Goal: Task Accomplishment & Management: Manage account settings

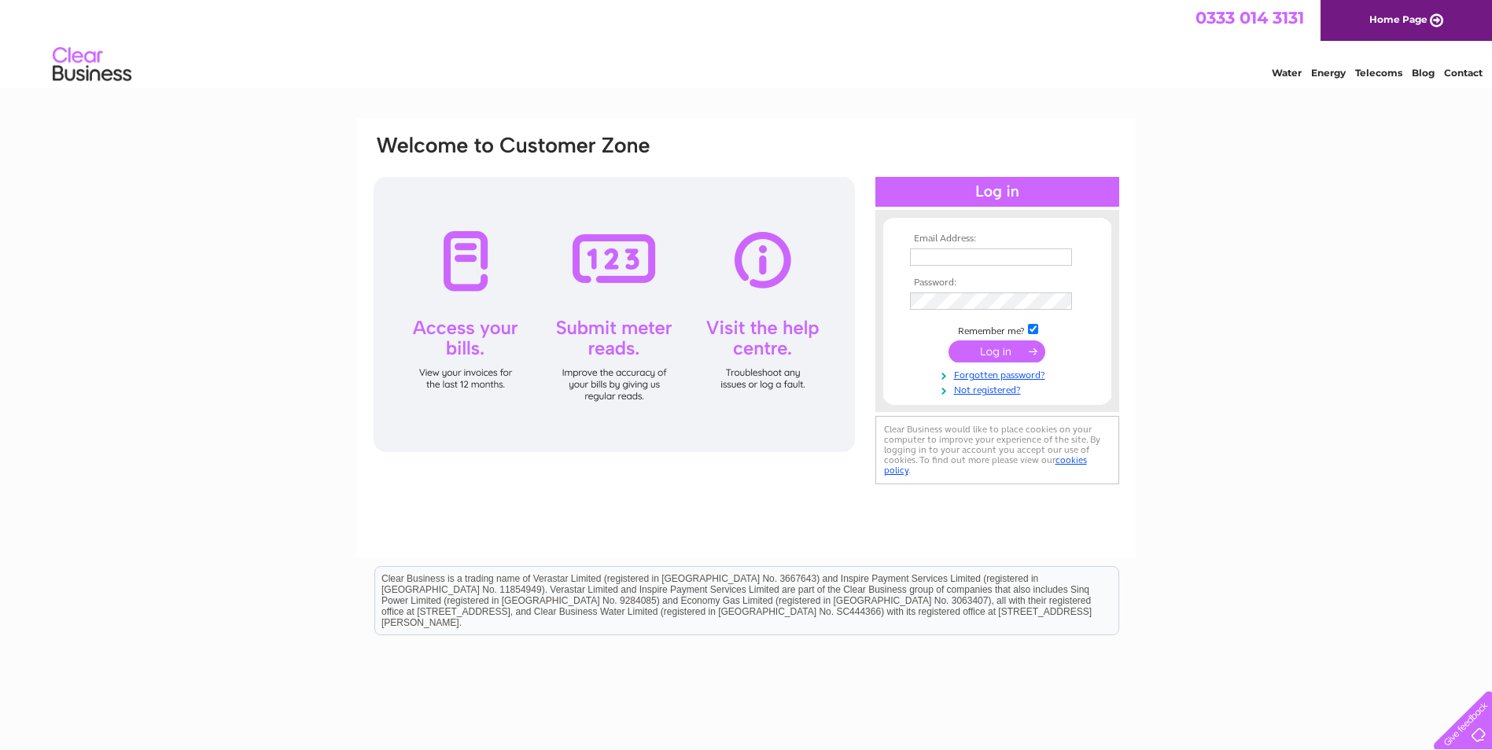
type input "[PERSON_NAME][EMAIL_ADDRESS][DOMAIN_NAME]"
click at [1011, 344] on input "submit" at bounding box center [996, 351] width 97 height 22
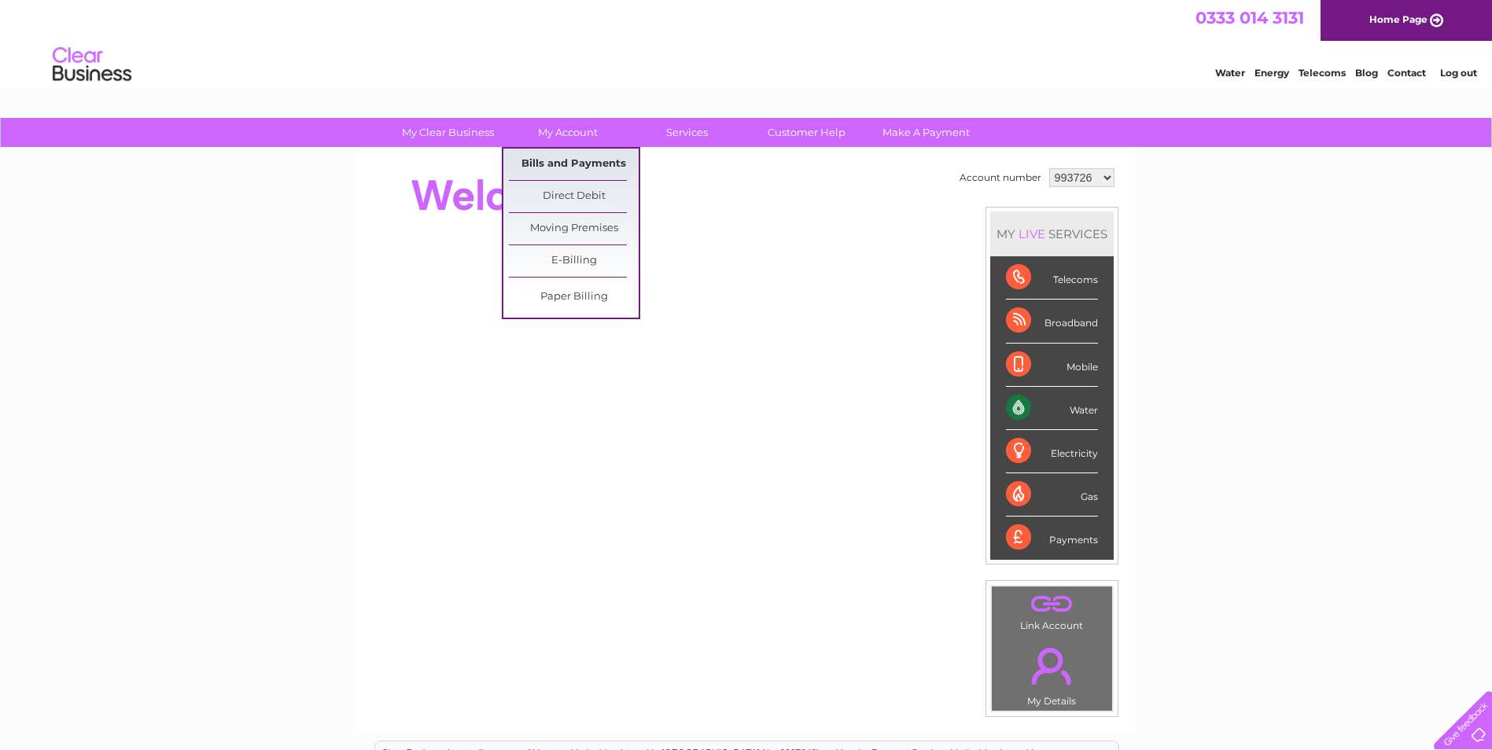
click at [567, 165] on link "Bills and Payments" at bounding box center [574, 164] width 130 height 31
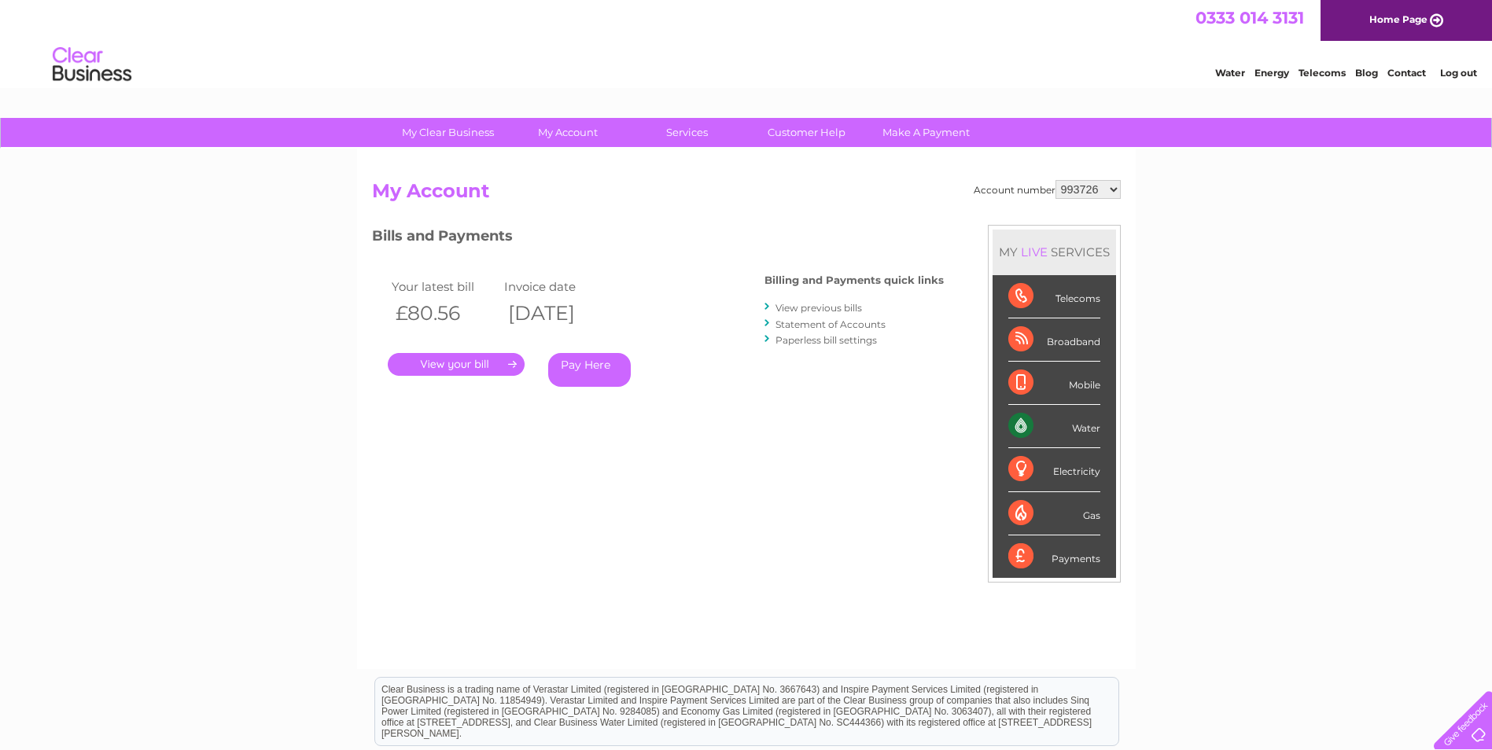
click at [479, 368] on link "." at bounding box center [456, 364] width 137 height 23
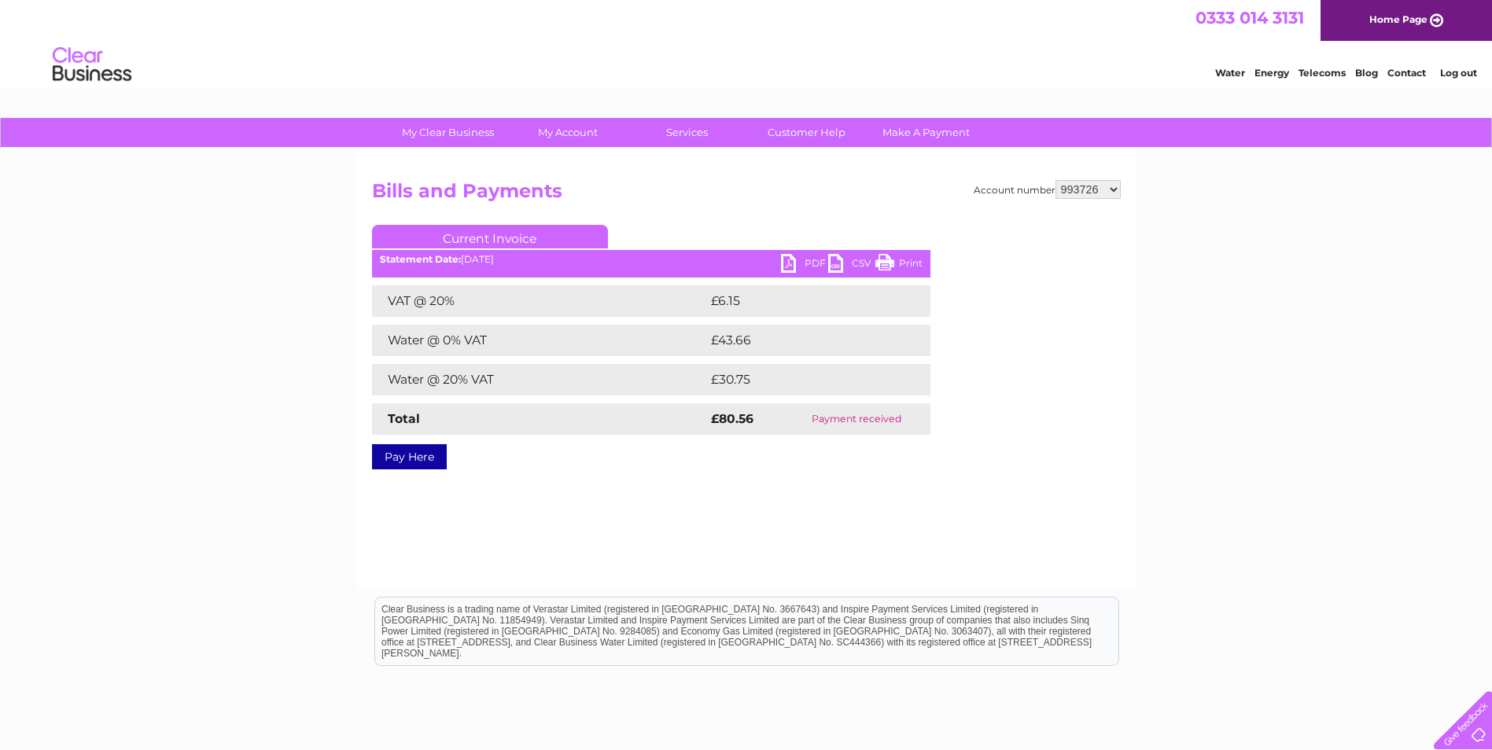
click at [803, 267] on link "PDF" at bounding box center [804, 265] width 47 height 23
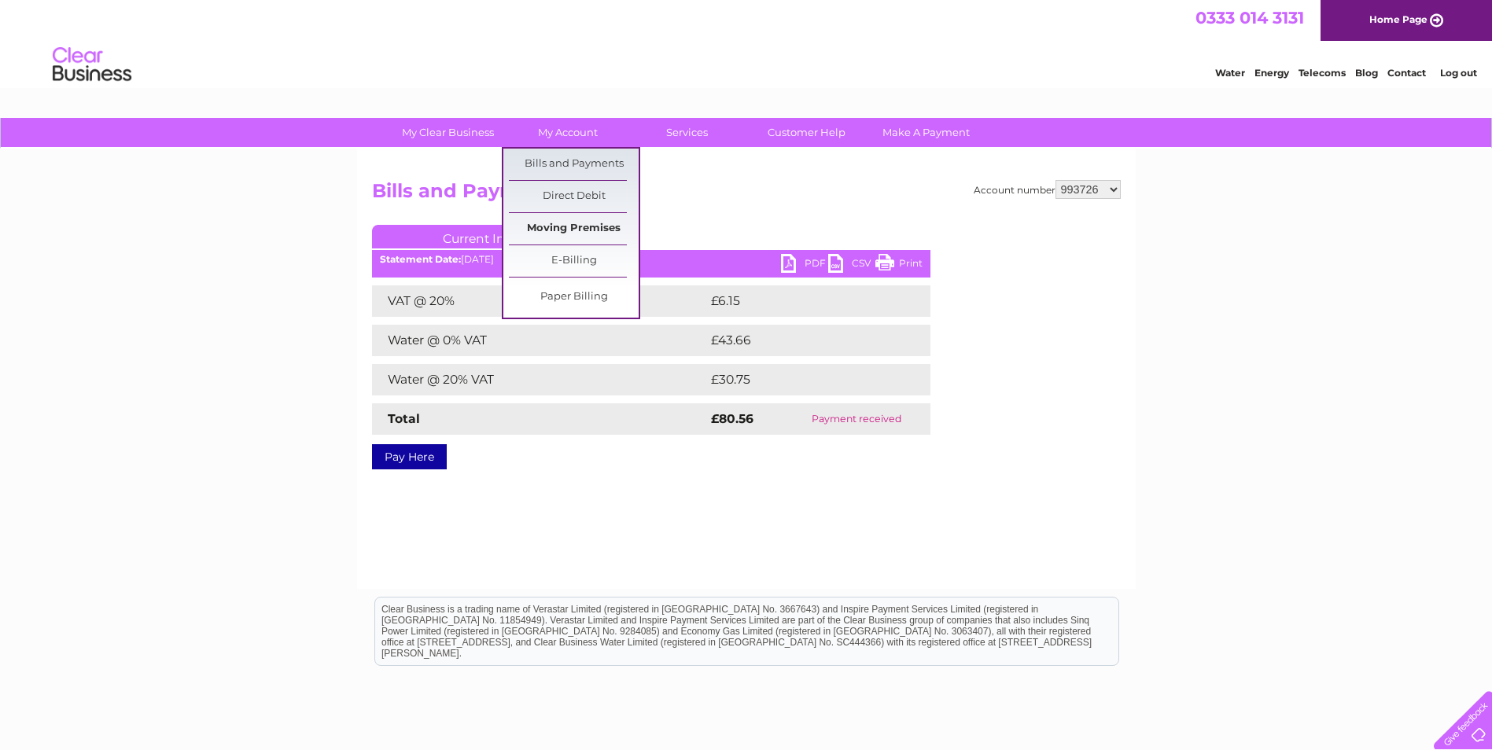
click at [594, 224] on link "Moving Premises" at bounding box center [574, 228] width 130 height 31
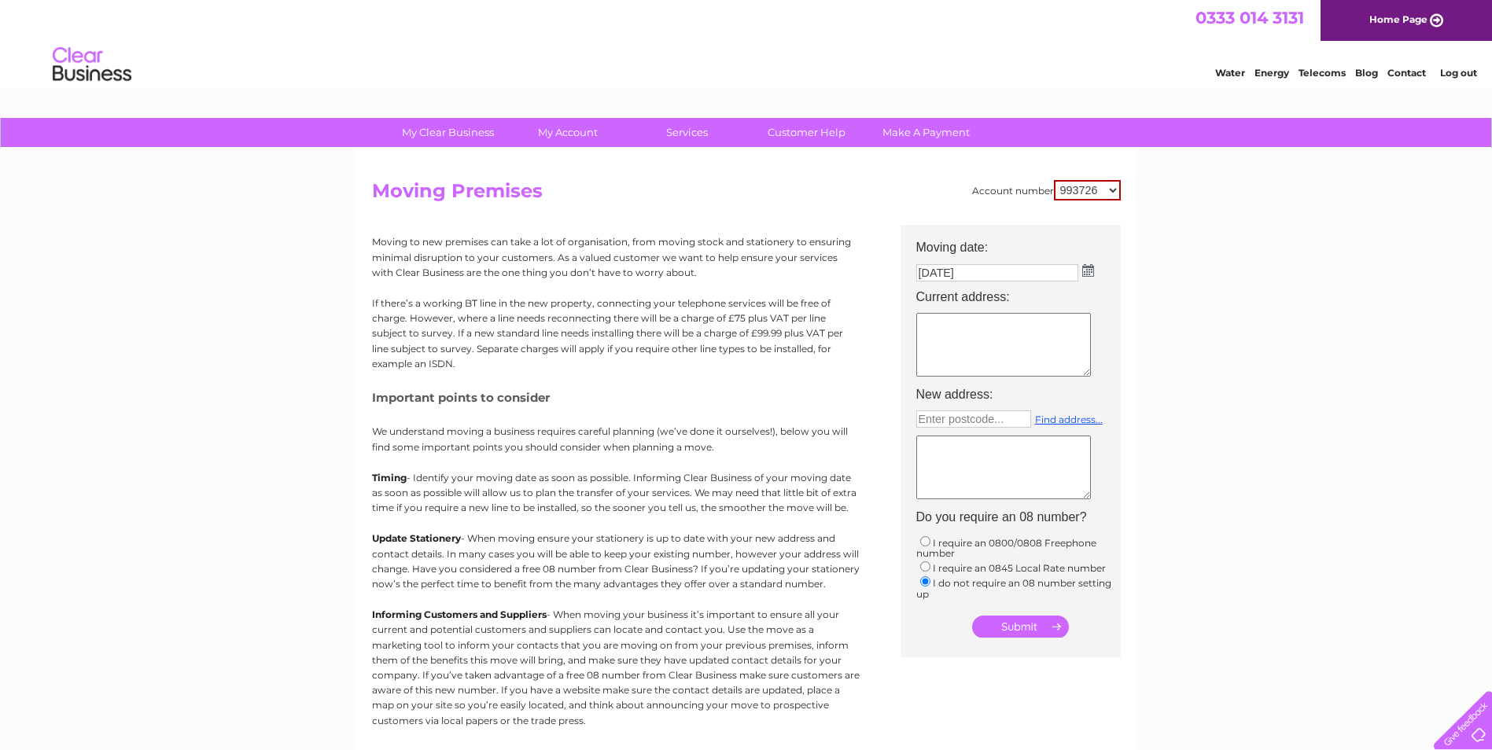
click at [1091, 264] on img at bounding box center [1088, 270] width 12 height 13
click at [1014, 393] on table "Su Mo Tu We Th Fr Sa 1 2 3 4 5 6 7 8 9 10 11 12 13 14 15 16 17 18 19 20 21 22 2…" at bounding box center [1003, 361] width 171 height 109
click at [1045, 389] on link "25" at bounding box center [1040, 391] width 31 height 16
click at [1230, 347] on div "My Clear Business Login Details My Details My Preferences Link Account My Accou…" at bounding box center [746, 579] width 1492 height 922
click at [986, 354] on textarea at bounding box center [1003, 347] width 175 height 64
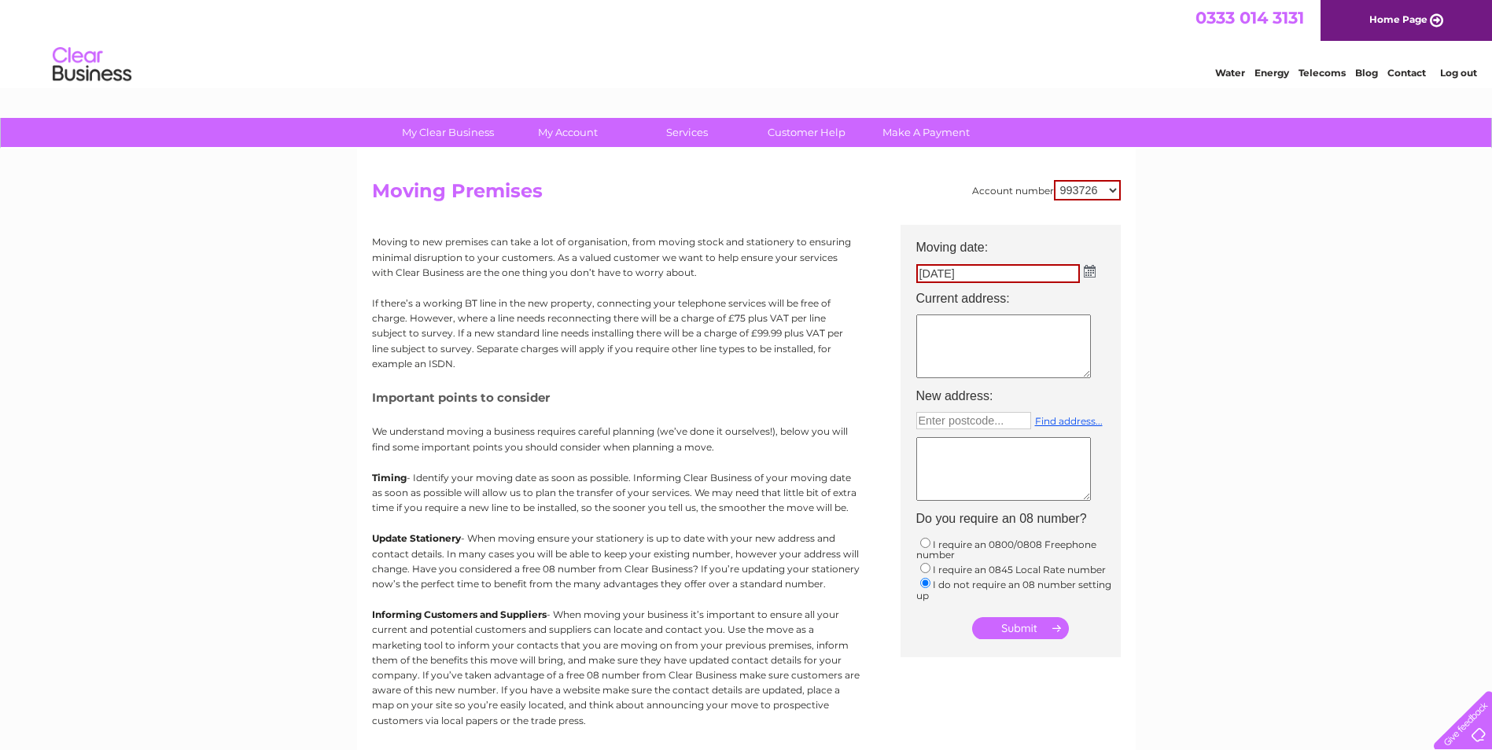
type textarea "H"
type textarea "MARKET HOUSE SOUTH STREET MILNATHORT KY13 9XB"
click at [964, 425] on input "text" at bounding box center [973, 420] width 115 height 17
type input "KY13 9DA"
click at [1073, 421] on link "Find address..." at bounding box center [1069, 421] width 68 height 12
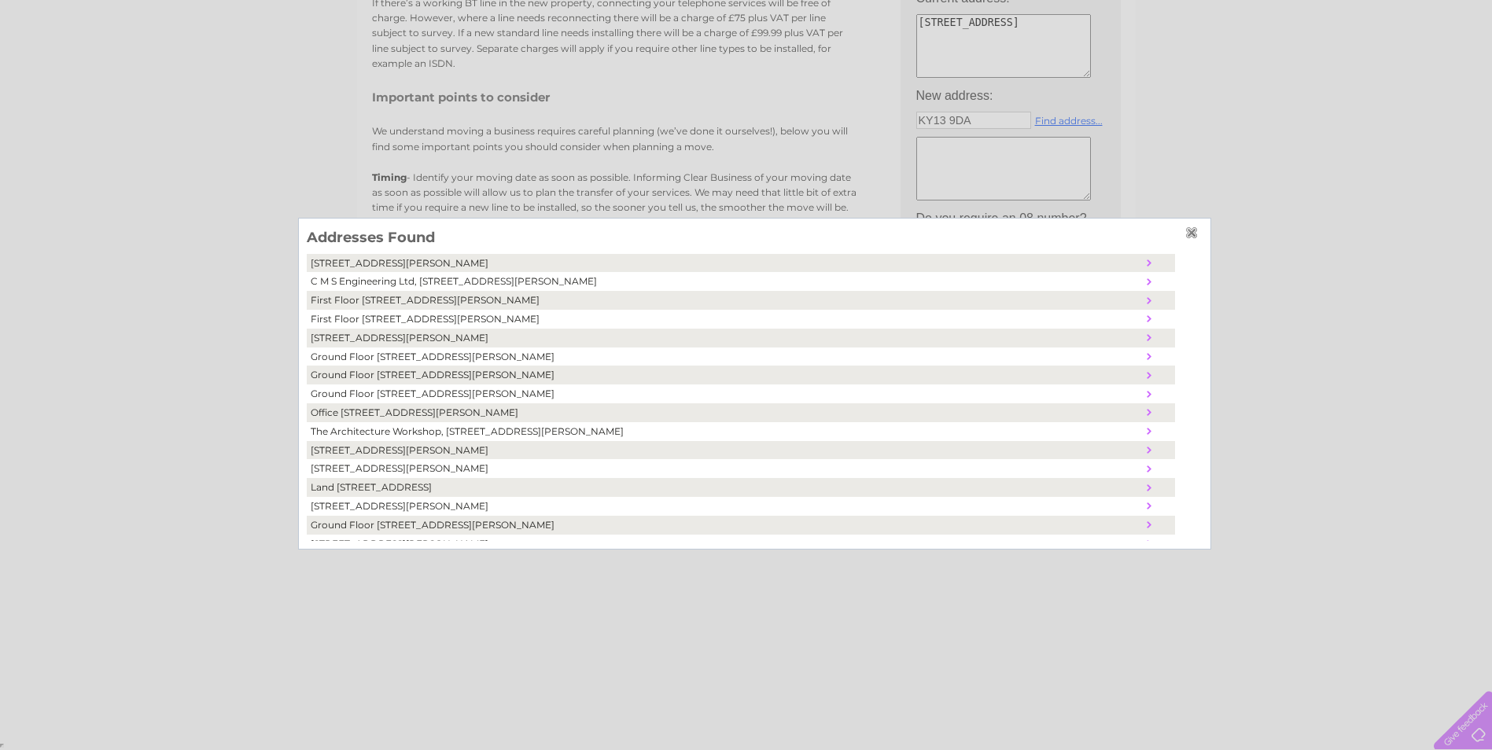
click at [581, 263] on td "Kingfisher House, Orwell Road, Milnathort, Kinross, United Kingdom, KY13 9DA" at bounding box center [724, 263] width 835 height 19
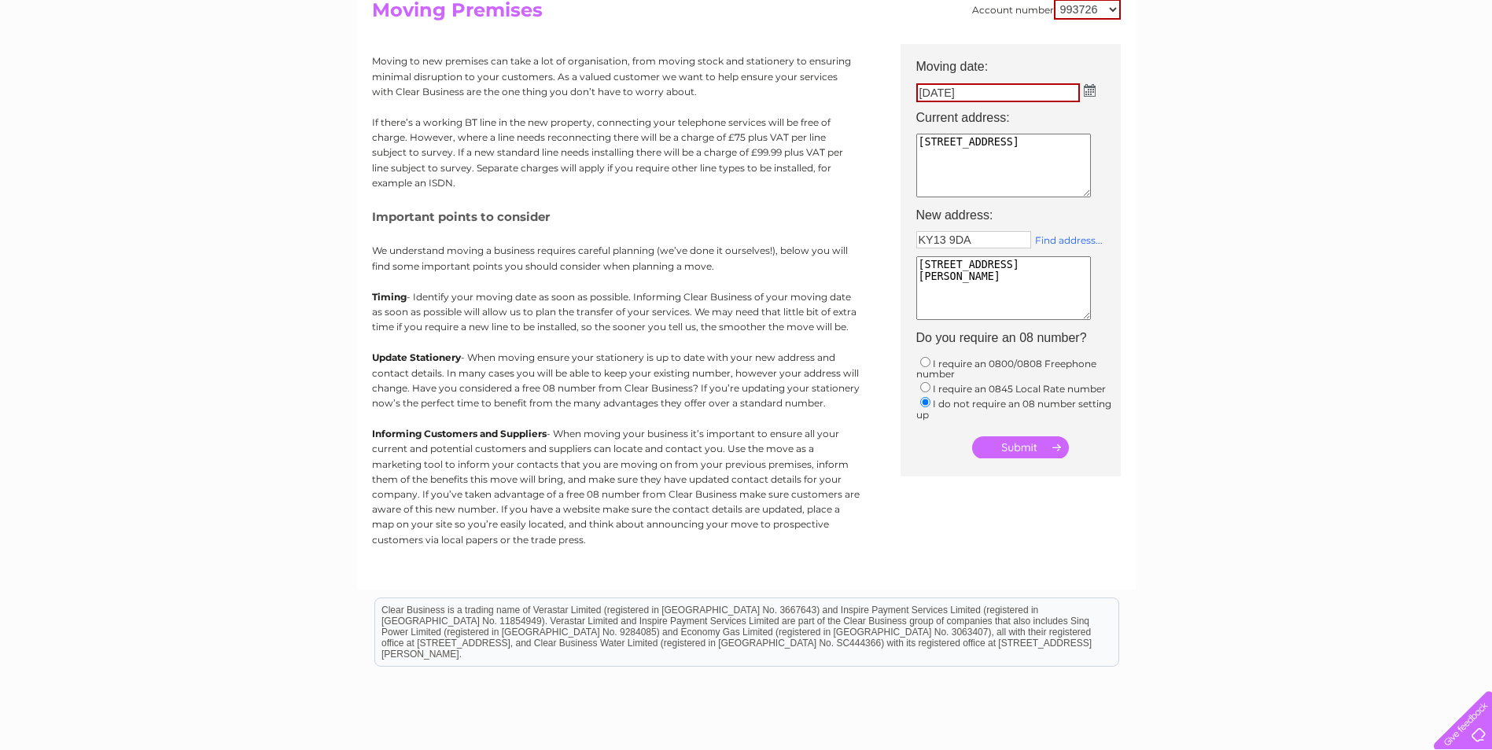
scroll to position [64, 0]
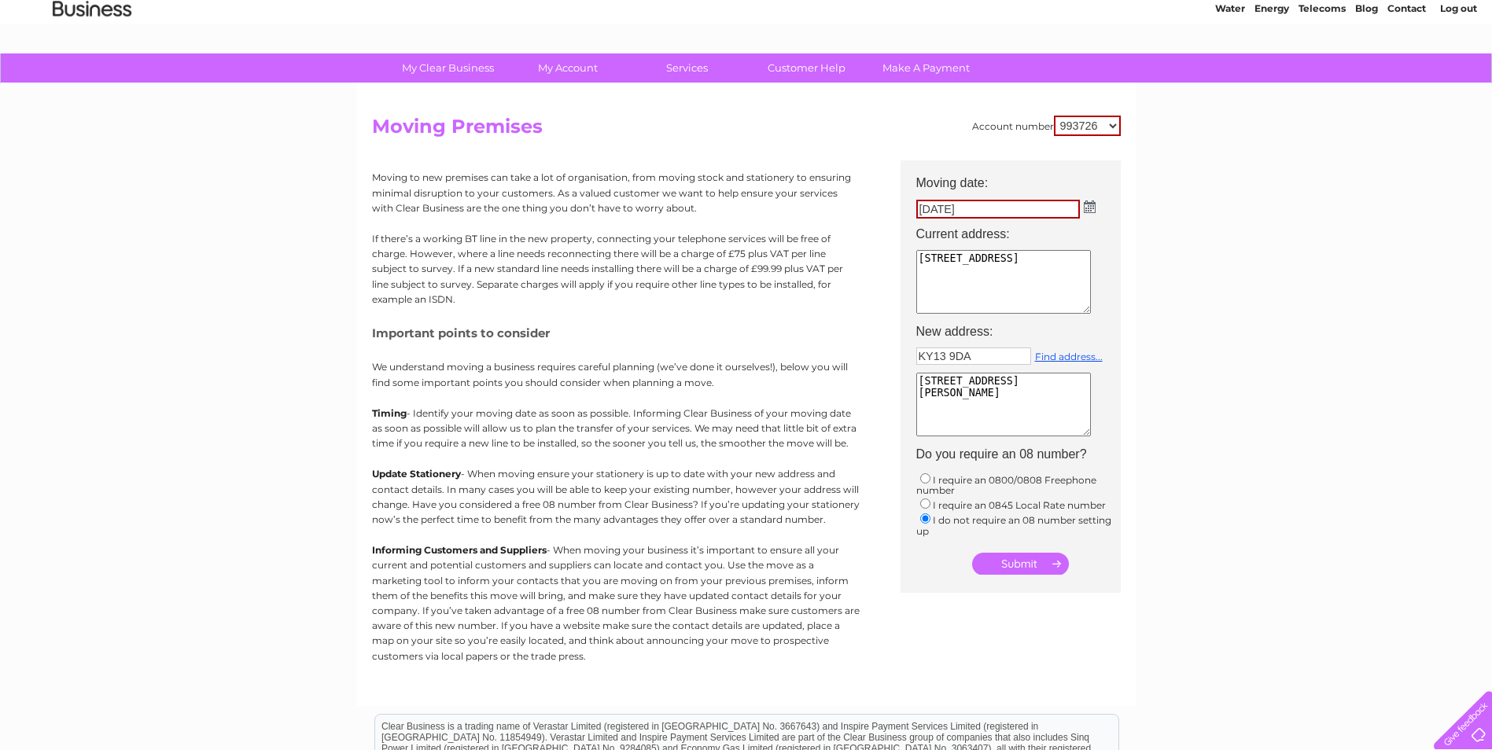
drag, startPoint x: 1024, startPoint y: 376, endPoint x: 1009, endPoint y: 411, distance: 38.4
click at [1024, 376] on textarea "Kingfisher House Orwell Road Milnathort Kinross United Kingdom KY13 9DA" at bounding box center [1003, 405] width 175 height 64
type textarea "Kingfisher House Auld Mart Business Park Orwell Road Milnathort Kinross United …"
drag, startPoint x: 985, startPoint y: 256, endPoint x: 881, endPoint y: 267, distance: 104.3
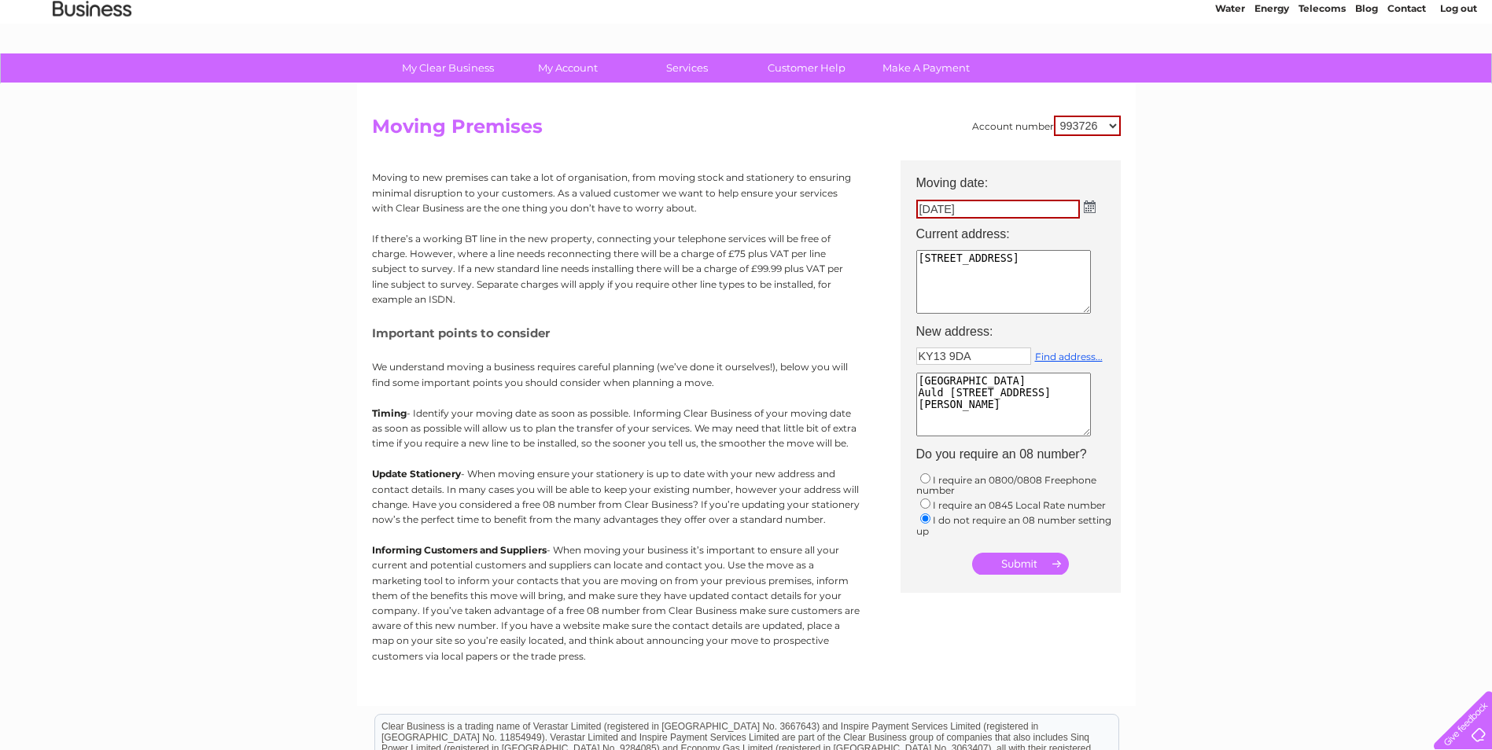
click at [881, 267] on div "Account number 993726 1123903 1125652 Moving Premises Moving to new premises ca…" at bounding box center [746, 403] width 749 height 575
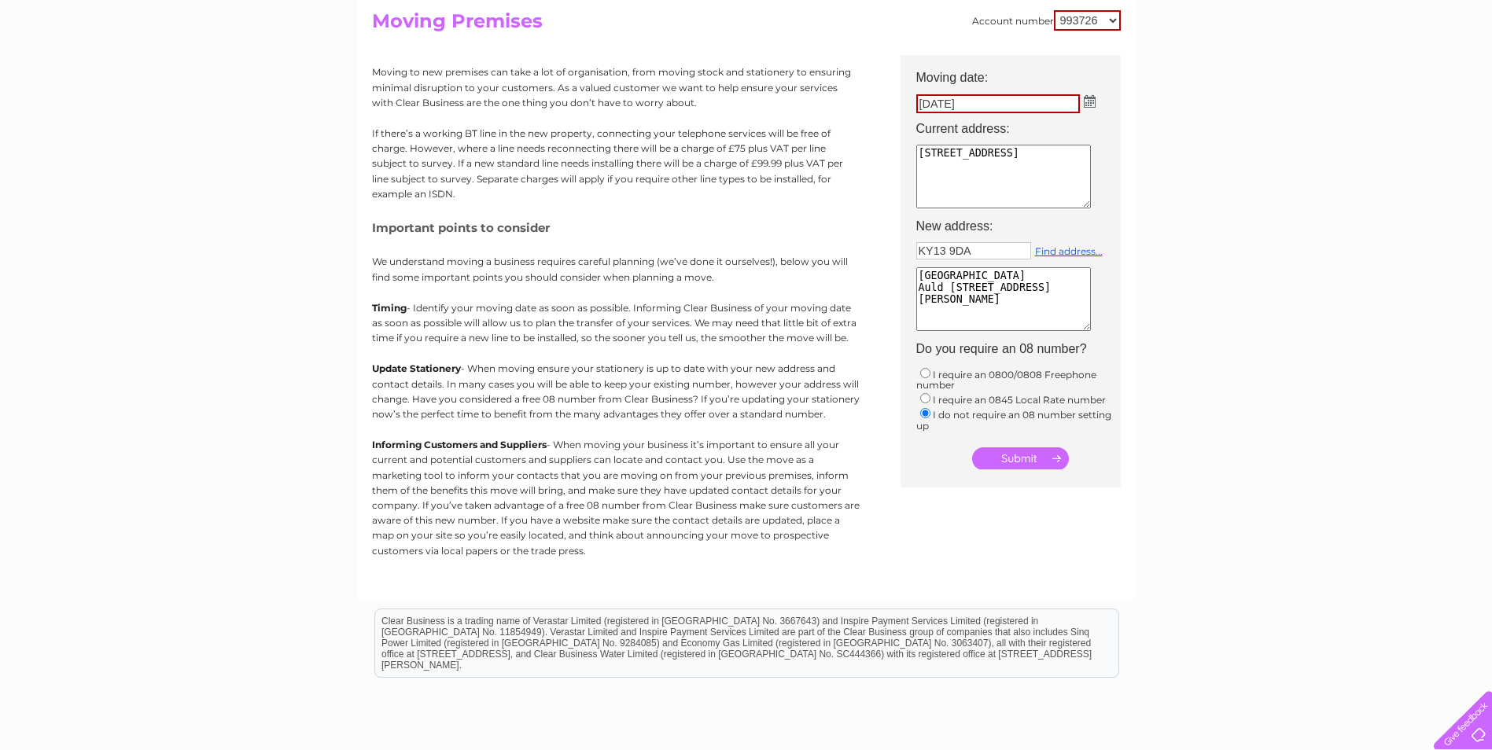
scroll to position [222, 0]
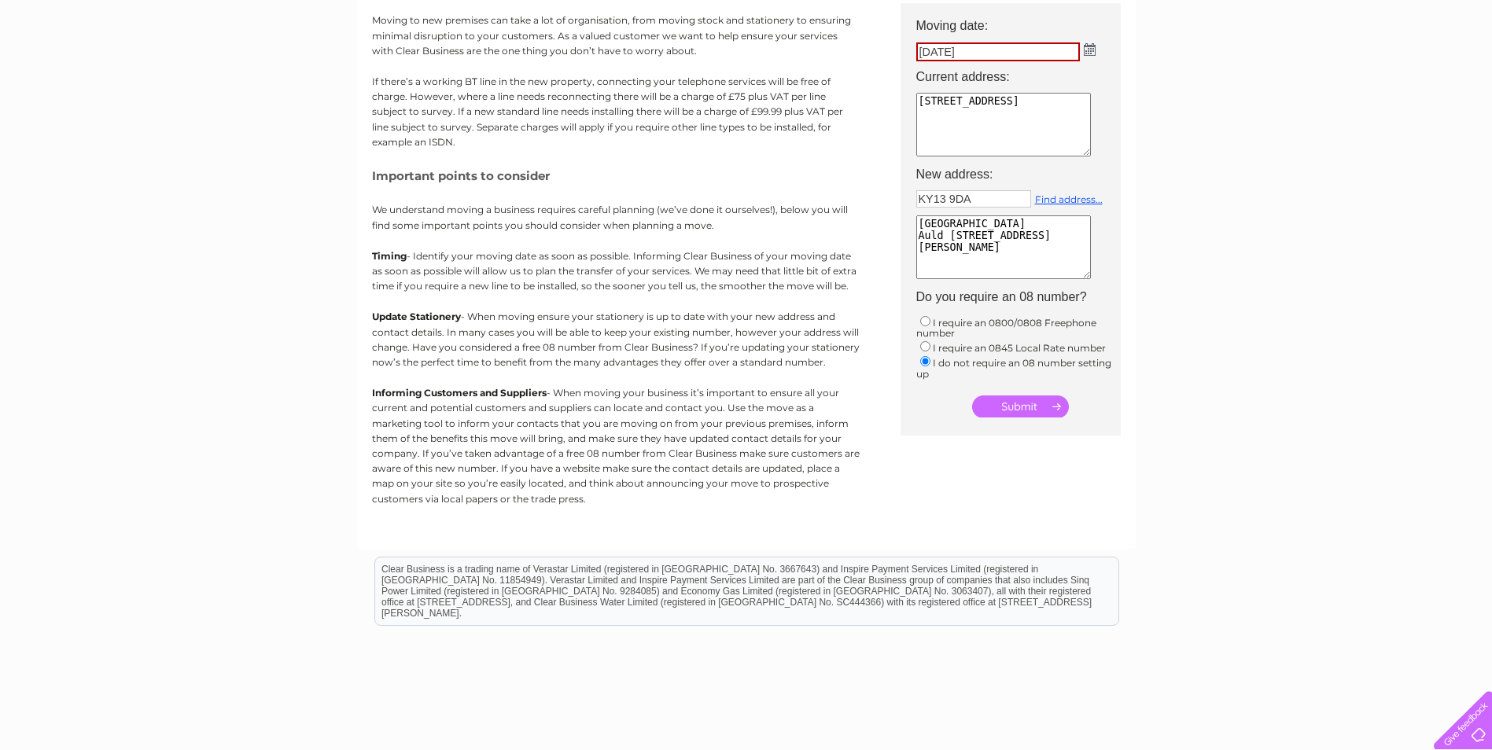
type textarea "Market House South Street Milnathort Kinross KY13 9XB"
click at [1035, 410] on input "submit" at bounding box center [1020, 406] width 97 height 22
click at [1011, 407] on input "submit" at bounding box center [1020, 406] width 97 height 22
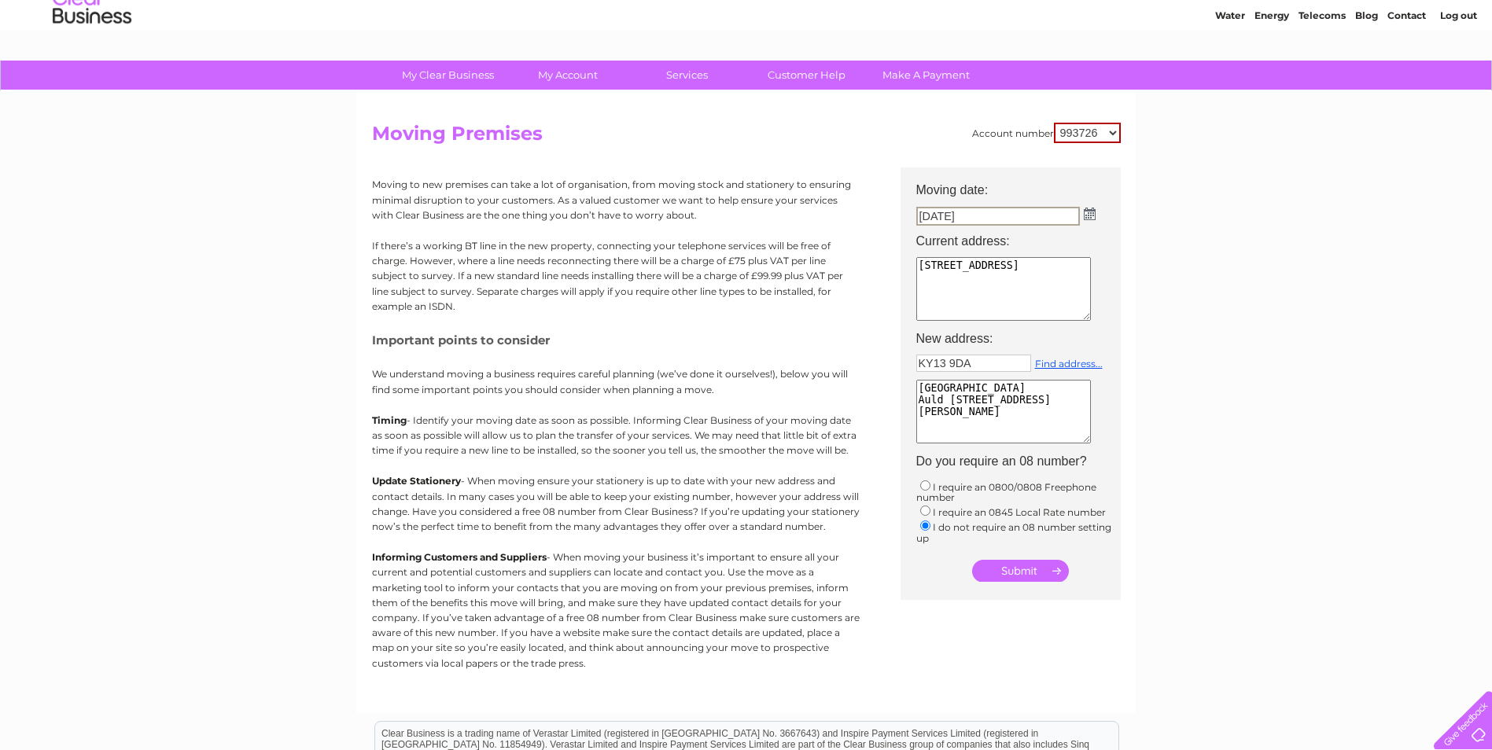
scroll to position [79, 0]
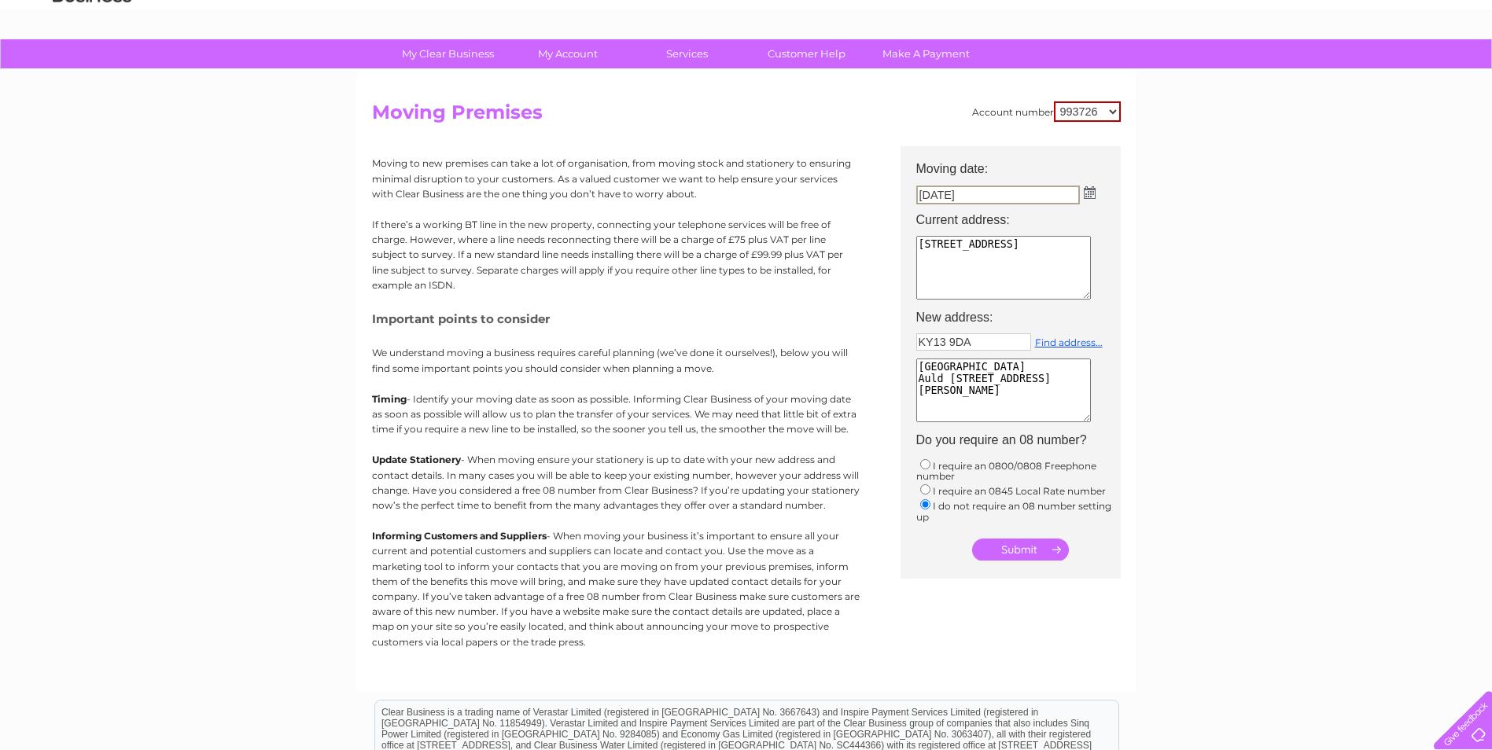
click at [1093, 296] on td "Market House South Street Milnathort Kinross KY13 9XB" at bounding box center [1018, 269] width 220 height 74
drag, startPoint x: 1003, startPoint y: 403, endPoint x: 888, endPoint y: 402, distance: 114.8
click at [888, 402] on div "Account number 993726 1123903 1125652 Moving Premises Moving to new premises ca…" at bounding box center [746, 388] width 749 height 575
type textarea "Kingfisher House Auld Mart Business Park Orwell Road Milnathort Kinross KY13 9DA"
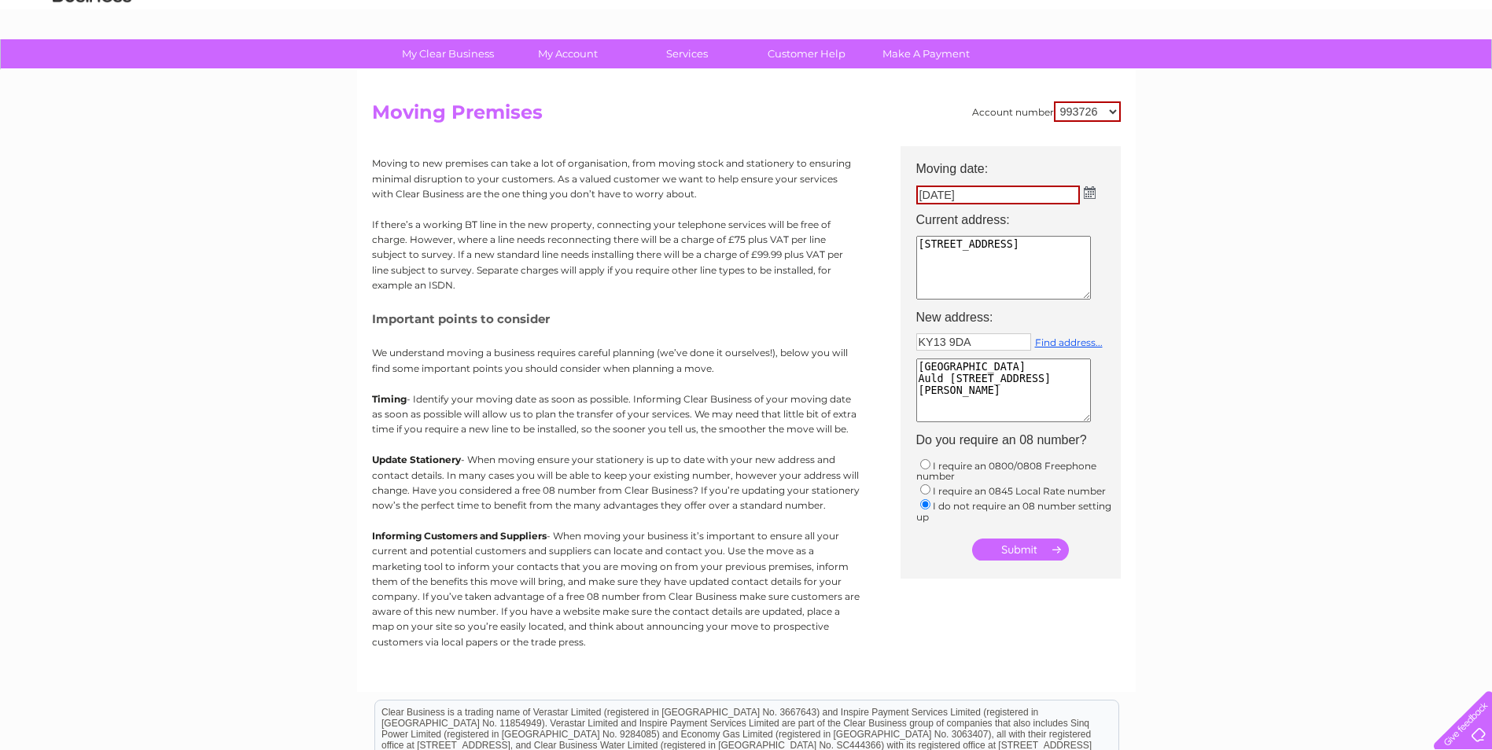
click at [925, 491] on input "radio" at bounding box center [925, 489] width 10 height 10
radio input "true"
click at [927, 506] on input "radio" at bounding box center [925, 504] width 10 height 10
radio input "true"
click at [1011, 549] on input "submit" at bounding box center [1020, 550] width 97 height 22
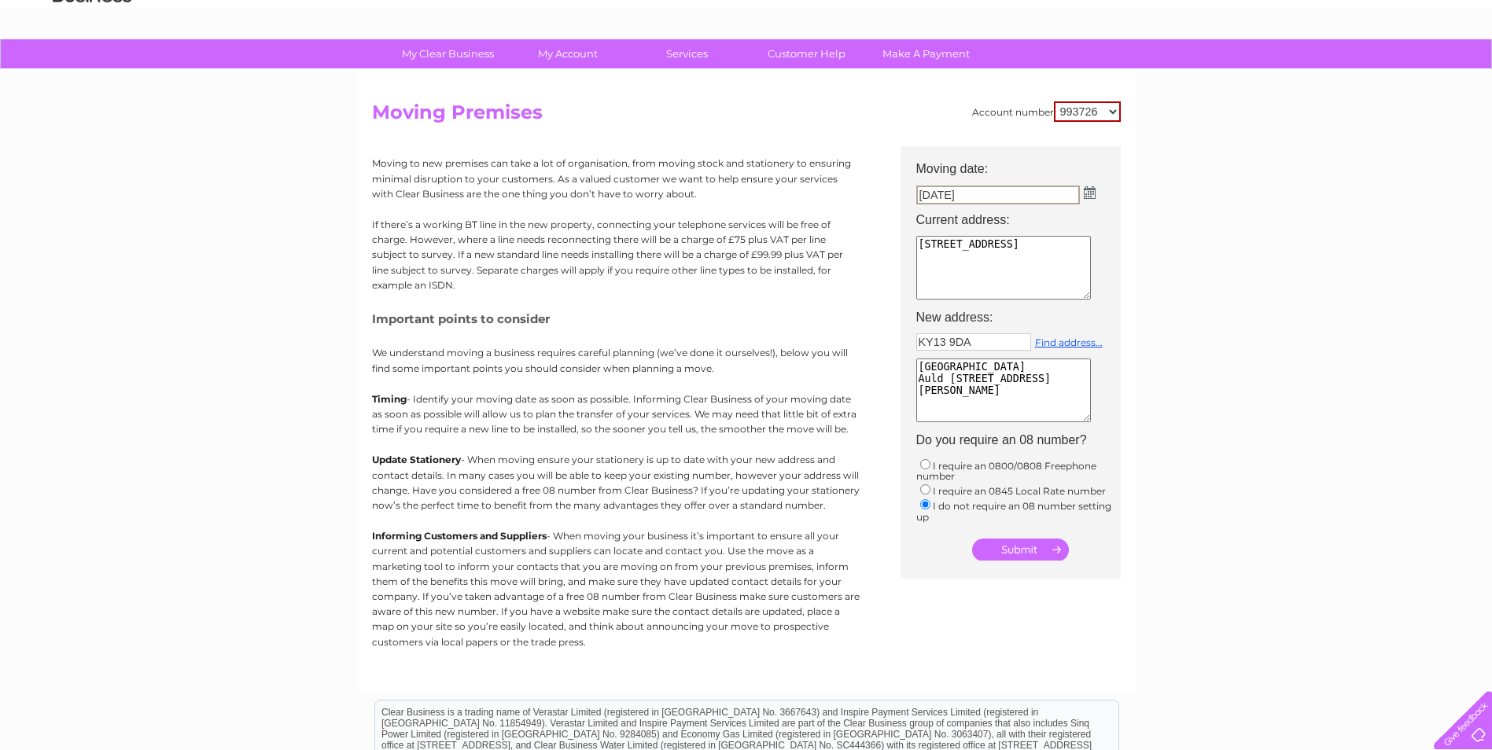
click at [1057, 545] on input "submit" at bounding box center [1020, 550] width 97 height 22
click at [979, 189] on input "25/09/2025" at bounding box center [998, 195] width 164 height 19
click at [1091, 192] on img at bounding box center [1089, 192] width 12 height 13
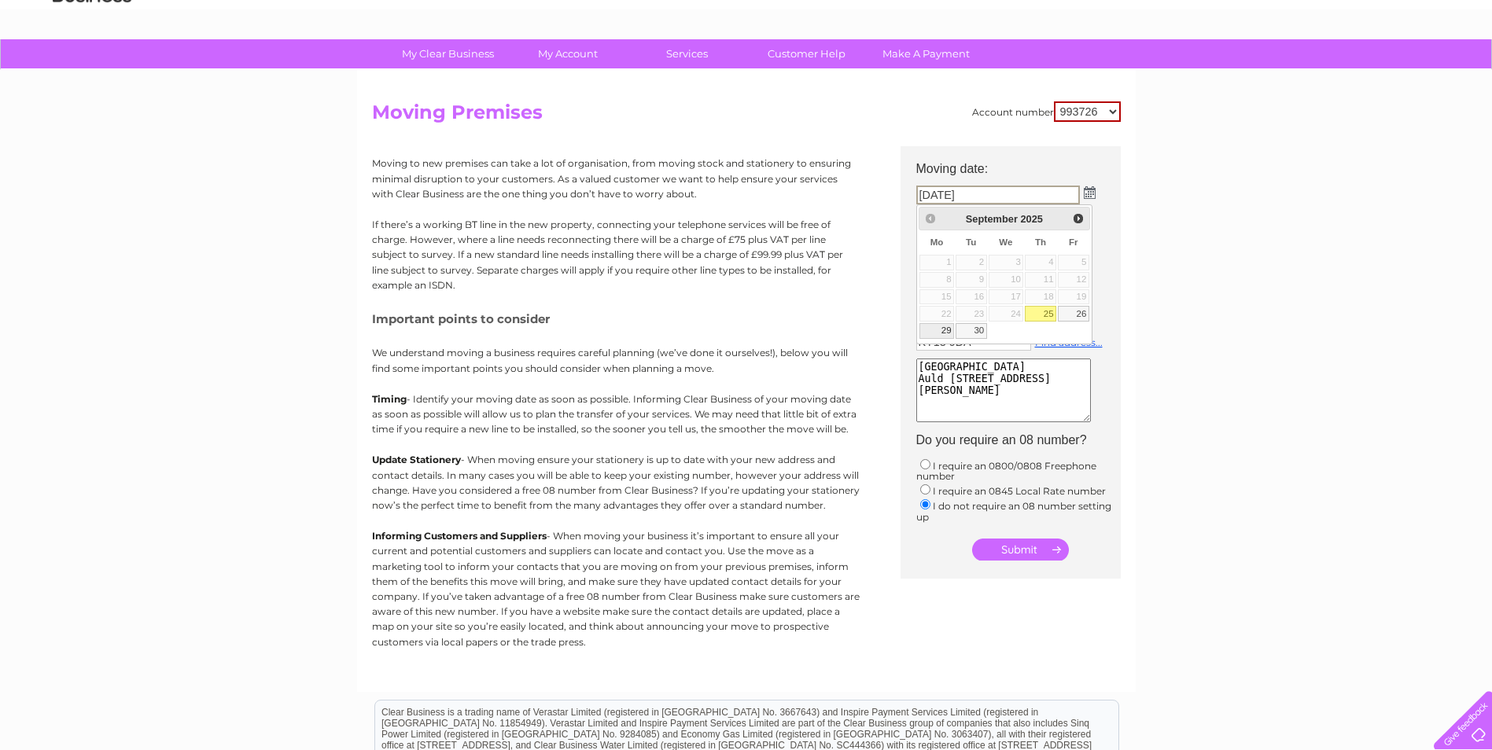
click at [946, 334] on link "29" at bounding box center [936, 331] width 35 height 16
click at [1142, 322] on div "My Clear Business Login Details My Details My Preferences Link Account My Accou…" at bounding box center [746, 500] width 1492 height 922
click at [1011, 552] on input "submit" at bounding box center [1020, 550] width 97 height 22
click at [1091, 193] on img at bounding box center [1089, 192] width 12 height 13
click at [973, 315] on table "Su Mo Tu We Th Fr Sa 1 2 3 4 5 6 7 8 9 10 11 12 13 14 15 16 17 18 19 20 21 22 2…" at bounding box center [1003, 284] width 171 height 109
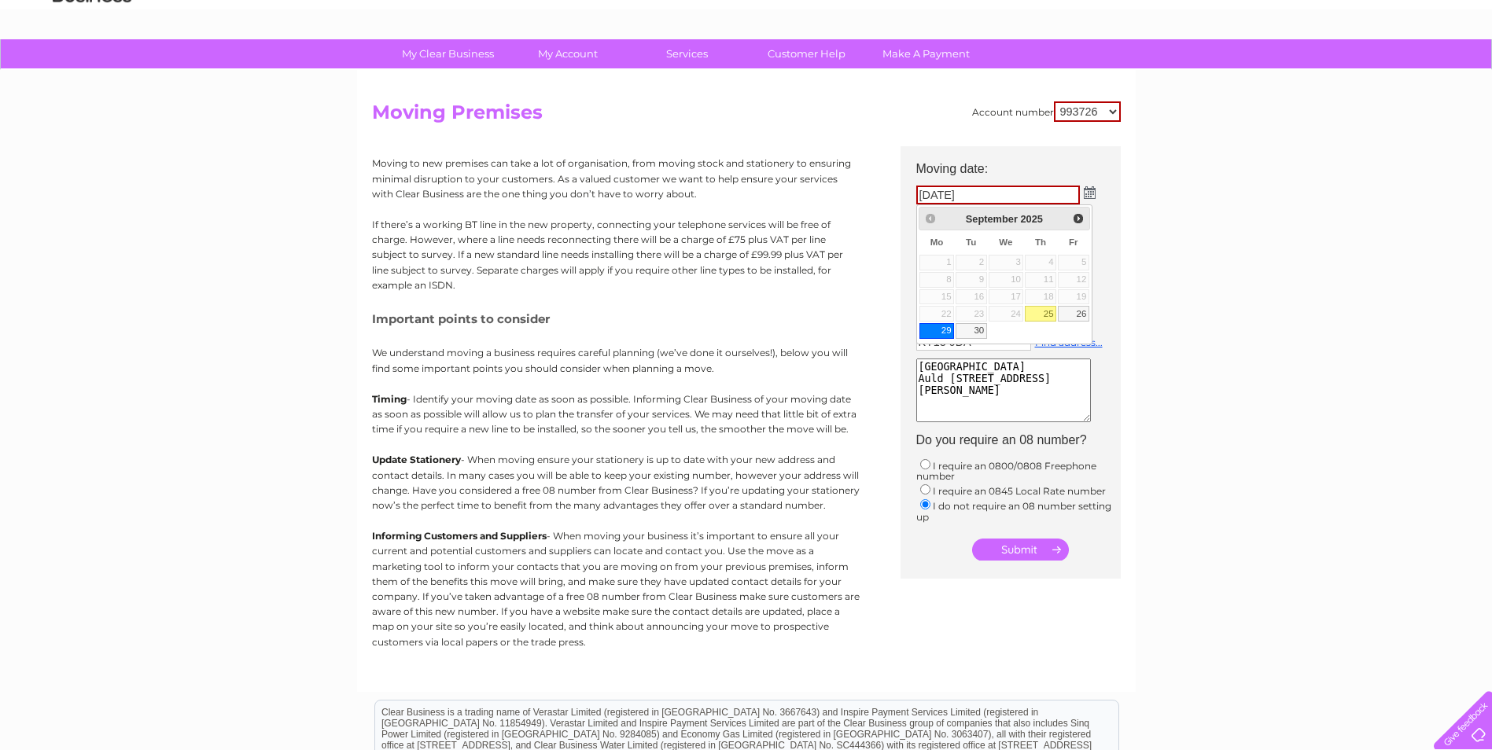
click at [1007, 312] on table "Su Mo Tu We Th Fr Sa 1 2 3 4 5 6 7 8 9 10 11 12 13 14 15 16 17 18 19 20 21 22 2…" at bounding box center [1003, 284] width 171 height 109
click at [1050, 312] on link "25" at bounding box center [1040, 314] width 31 height 16
click at [1158, 317] on div "My Clear Business Login Details My Details My Preferences Link Account My Accou…" at bounding box center [746, 500] width 1492 height 922
click at [1029, 547] on input "submit" at bounding box center [1020, 550] width 97 height 22
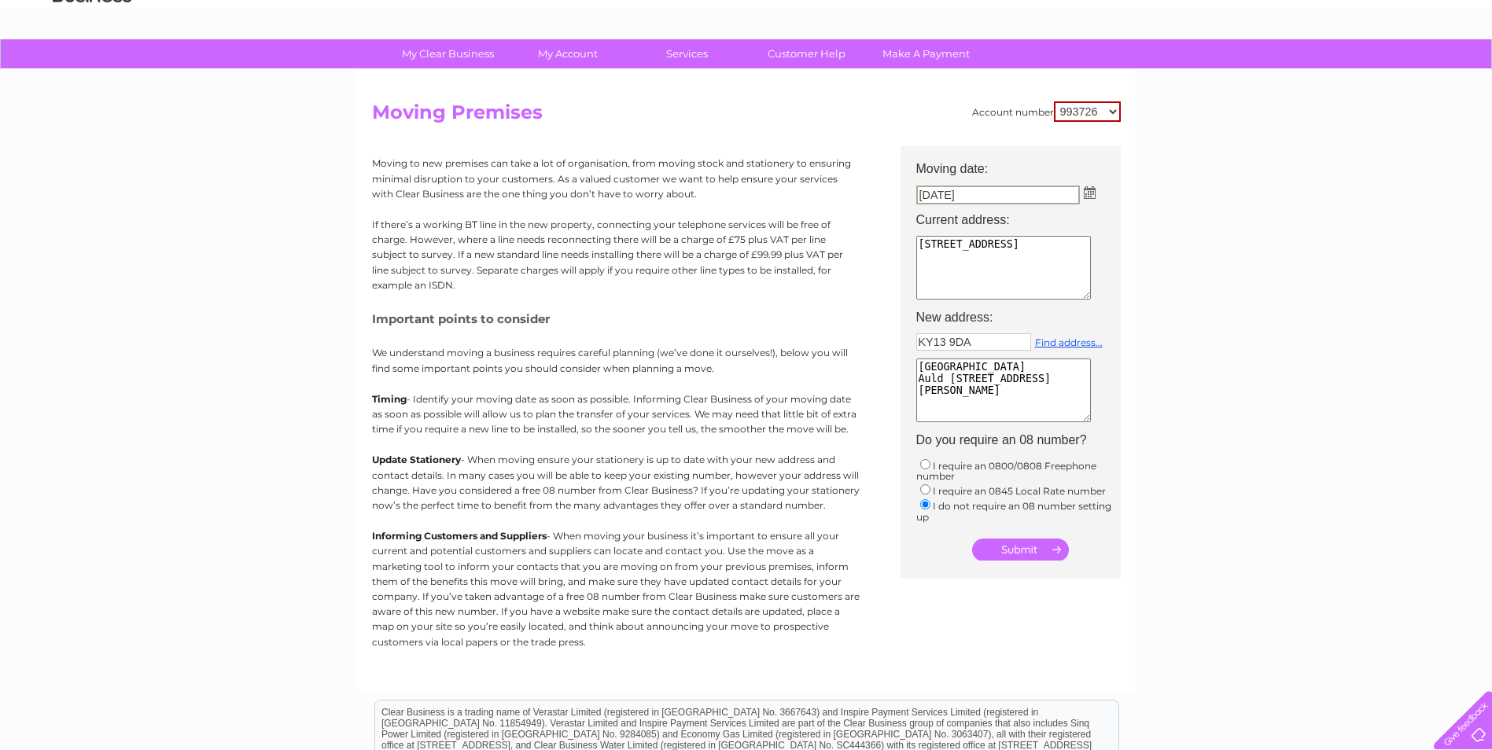
click at [1029, 547] on input "submit" at bounding box center [1020, 550] width 97 height 22
click at [1058, 547] on input "submit" at bounding box center [1020, 550] width 97 height 22
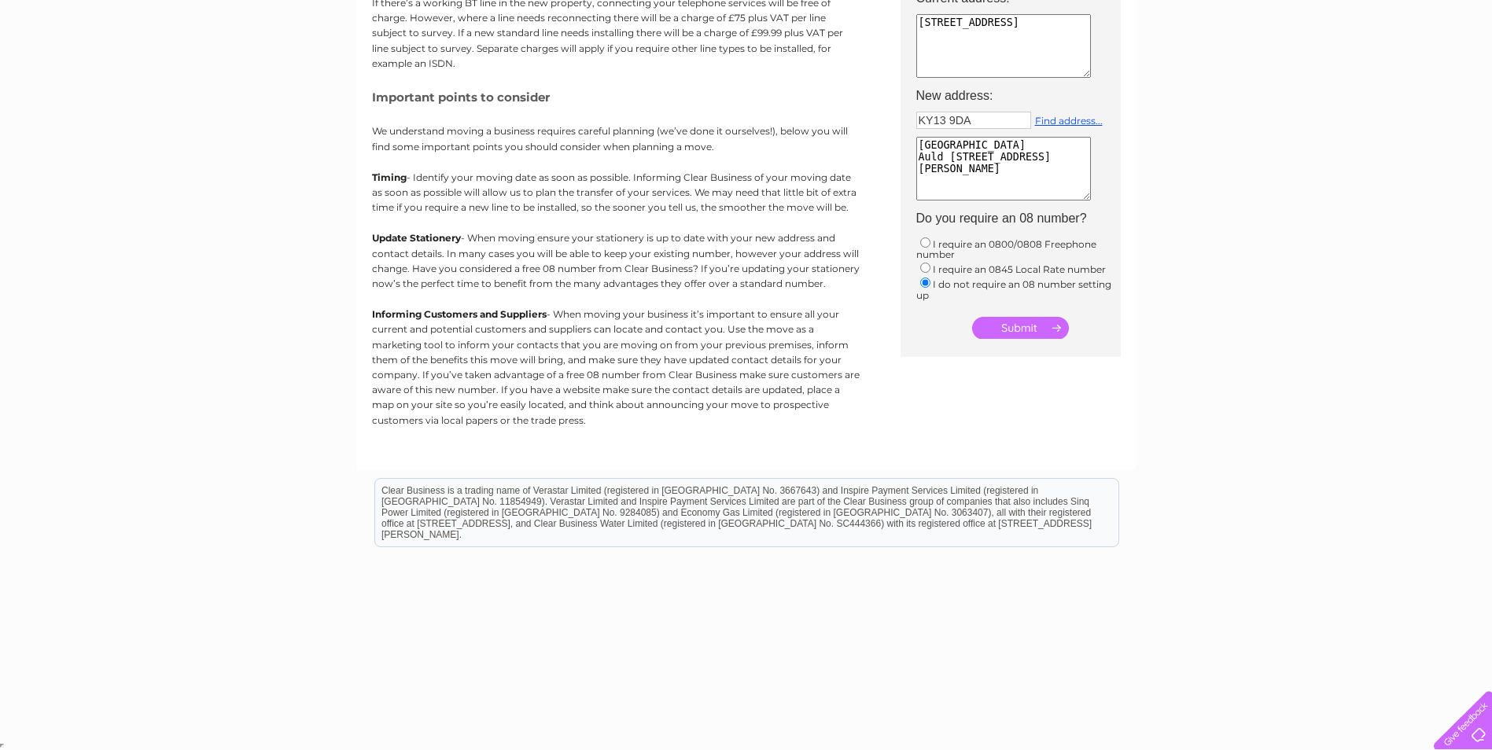
scroll to position [0, 0]
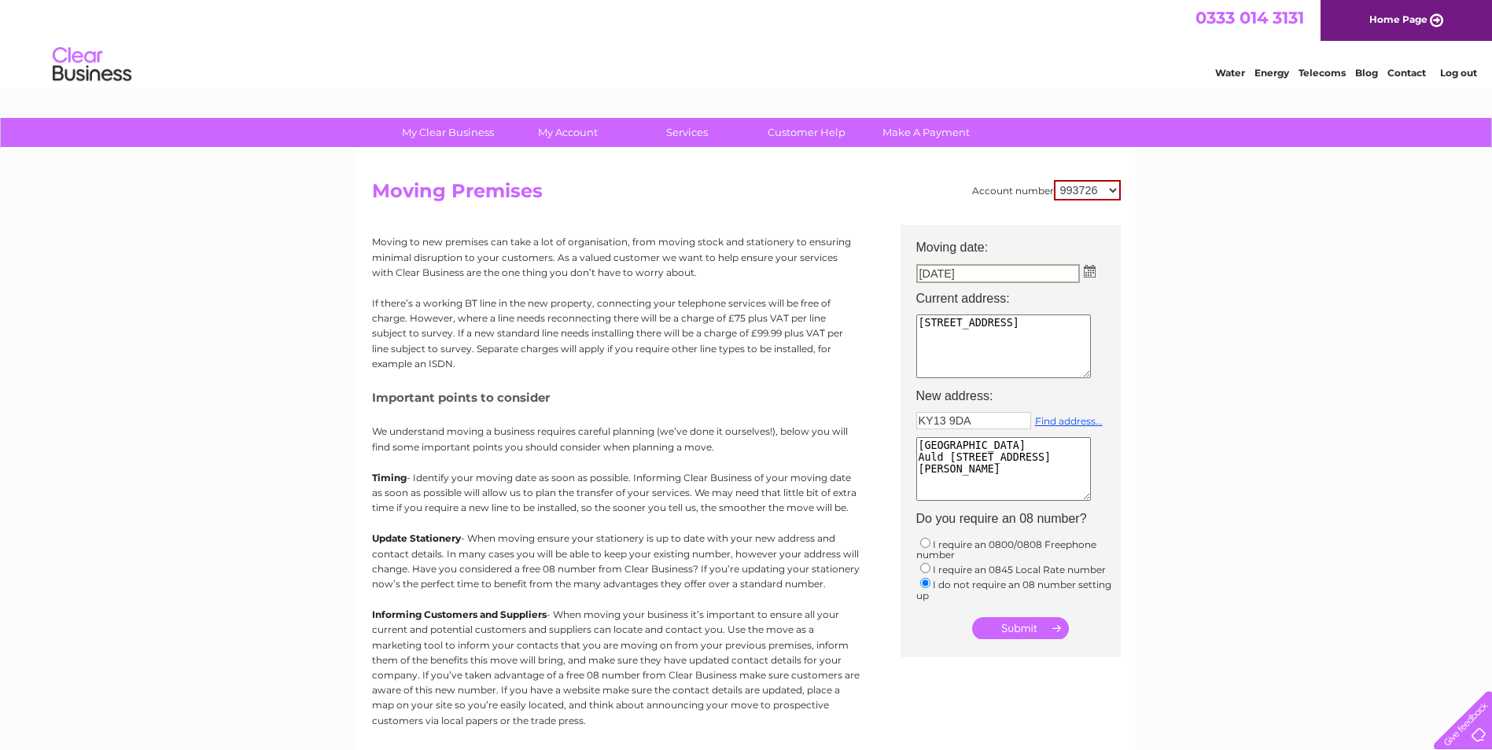
click at [1096, 267] on td "25/09/2025" at bounding box center [1018, 273] width 220 height 27
click at [1095, 267] on td "25/09/2025" at bounding box center [1018, 273] width 220 height 27
click at [1087, 267] on img at bounding box center [1089, 271] width 12 height 13
click at [1079, 297] on span "Next" at bounding box center [1078, 297] width 13 height 13
click at [1013, 339] on link "1" at bounding box center [1005, 341] width 35 height 16
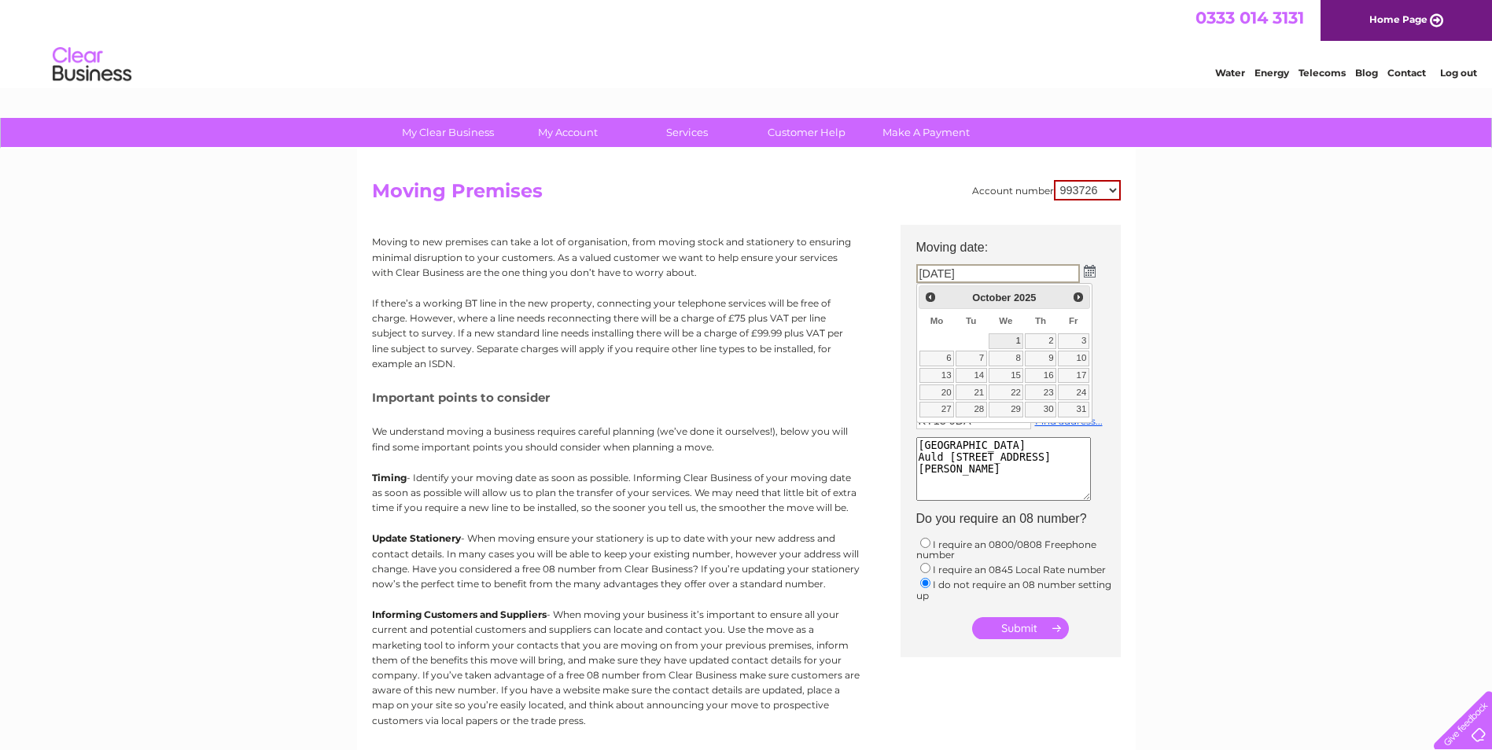
type input "01/10/2025"
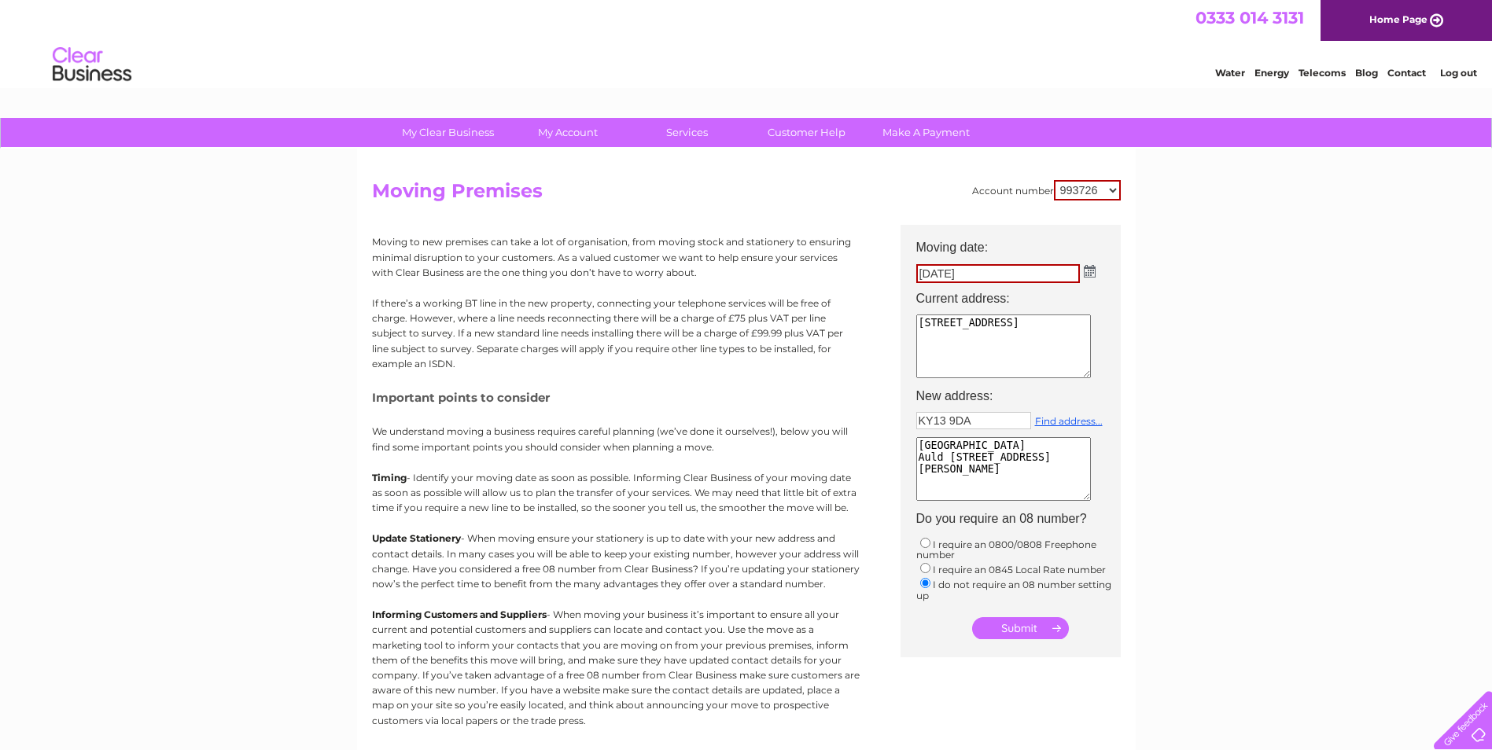
click at [1064, 356] on textarea "Market House South Street Milnathort Kinross KY13 9XB" at bounding box center [1003, 347] width 175 height 64
click at [1024, 358] on textarea "Market House South Street Milnathort Kinross KY13 9XB" at bounding box center [1003, 347] width 175 height 64
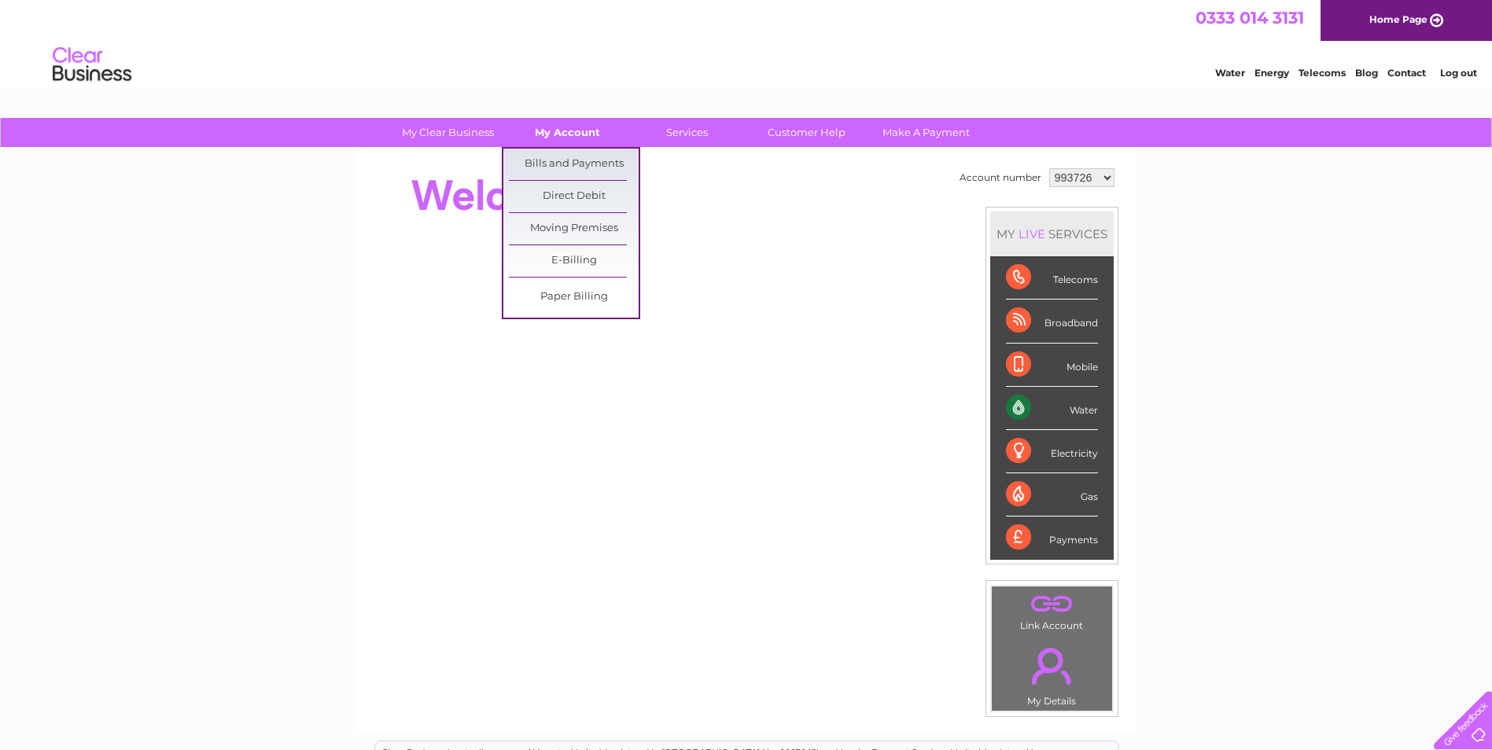
click at [551, 131] on link "My Account" at bounding box center [567, 132] width 130 height 29
click at [561, 159] on link "Bills and Payments" at bounding box center [574, 164] width 130 height 31
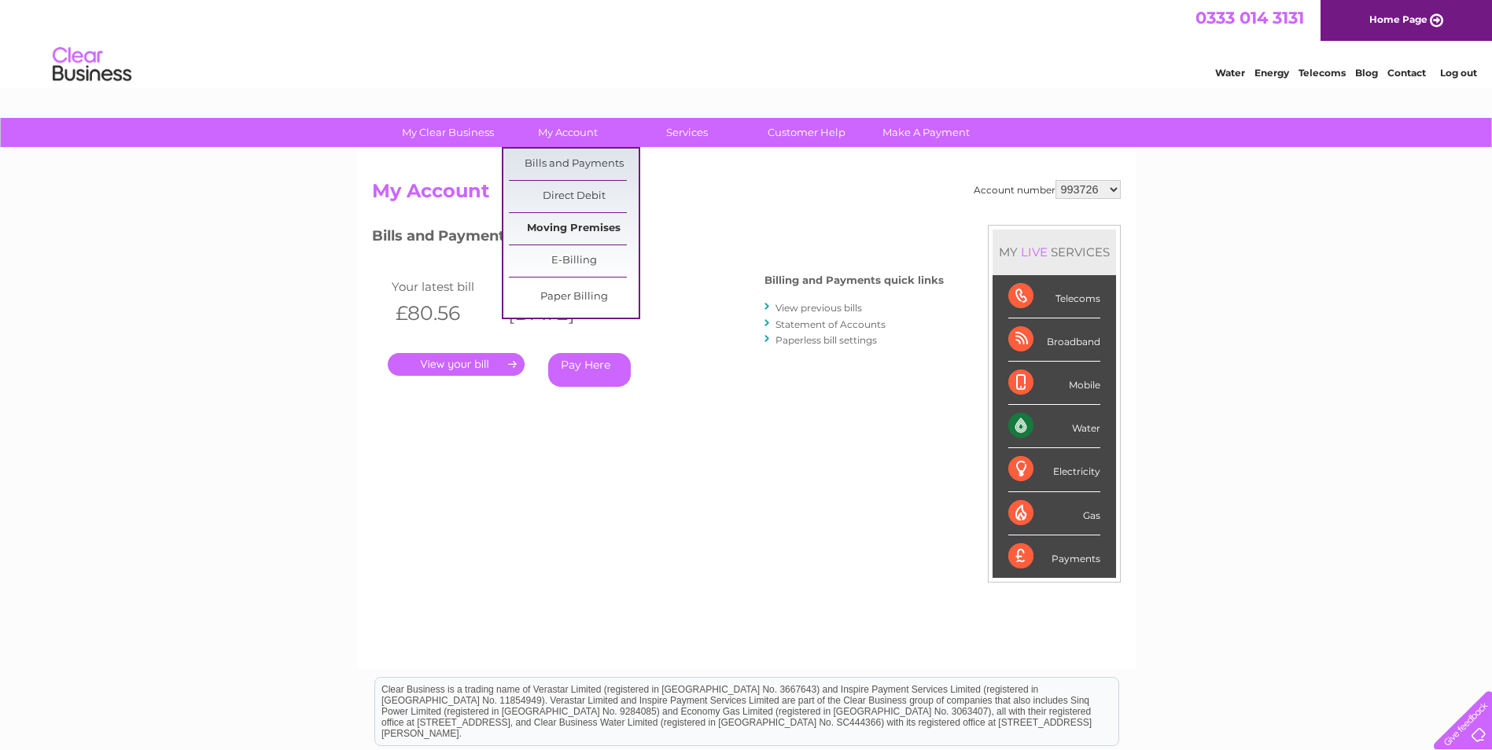
click at [562, 237] on link "Moving Premises" at bounding box center [574, 228] width 130 height 31
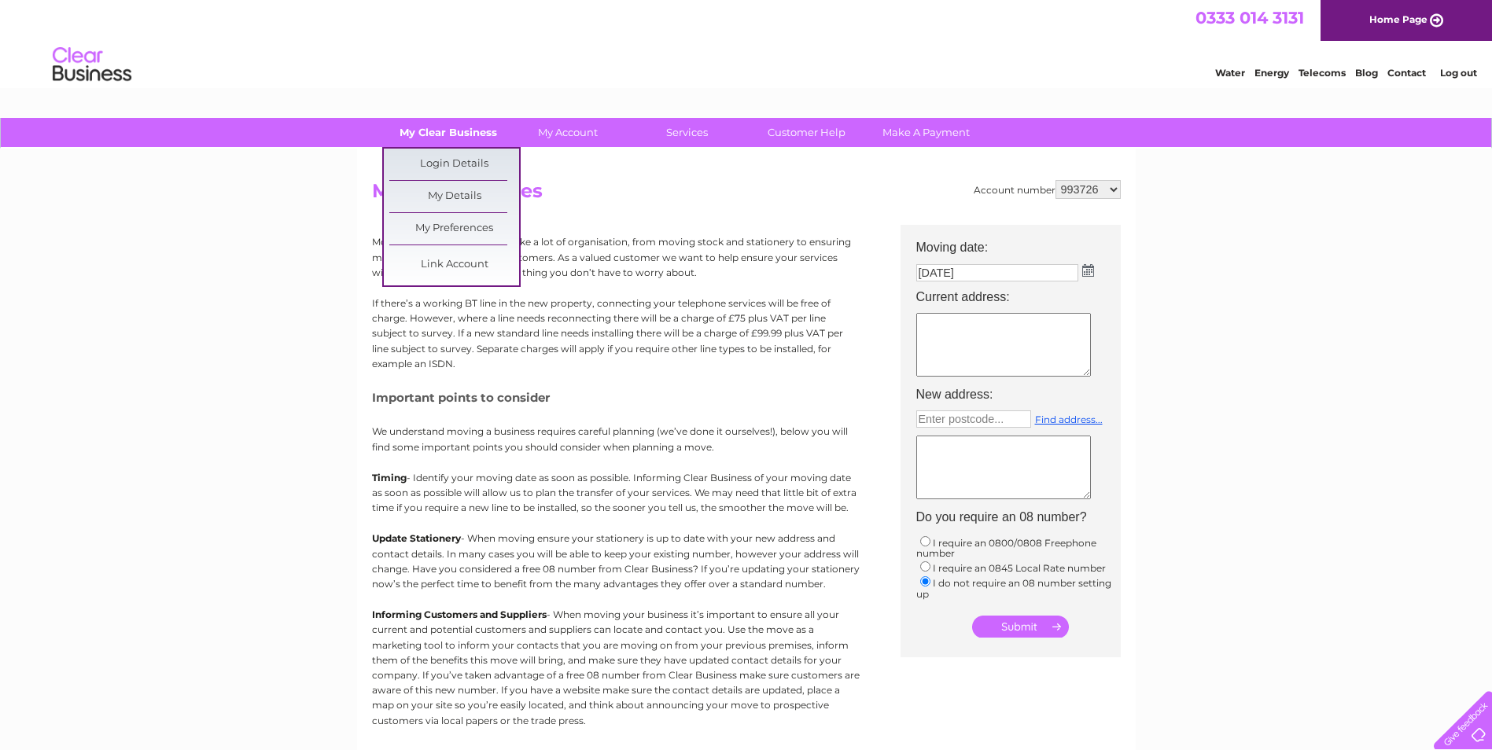
click at [477, 137] on link "My Clear Business" at bounding box center [448, 132] width 130 height 29
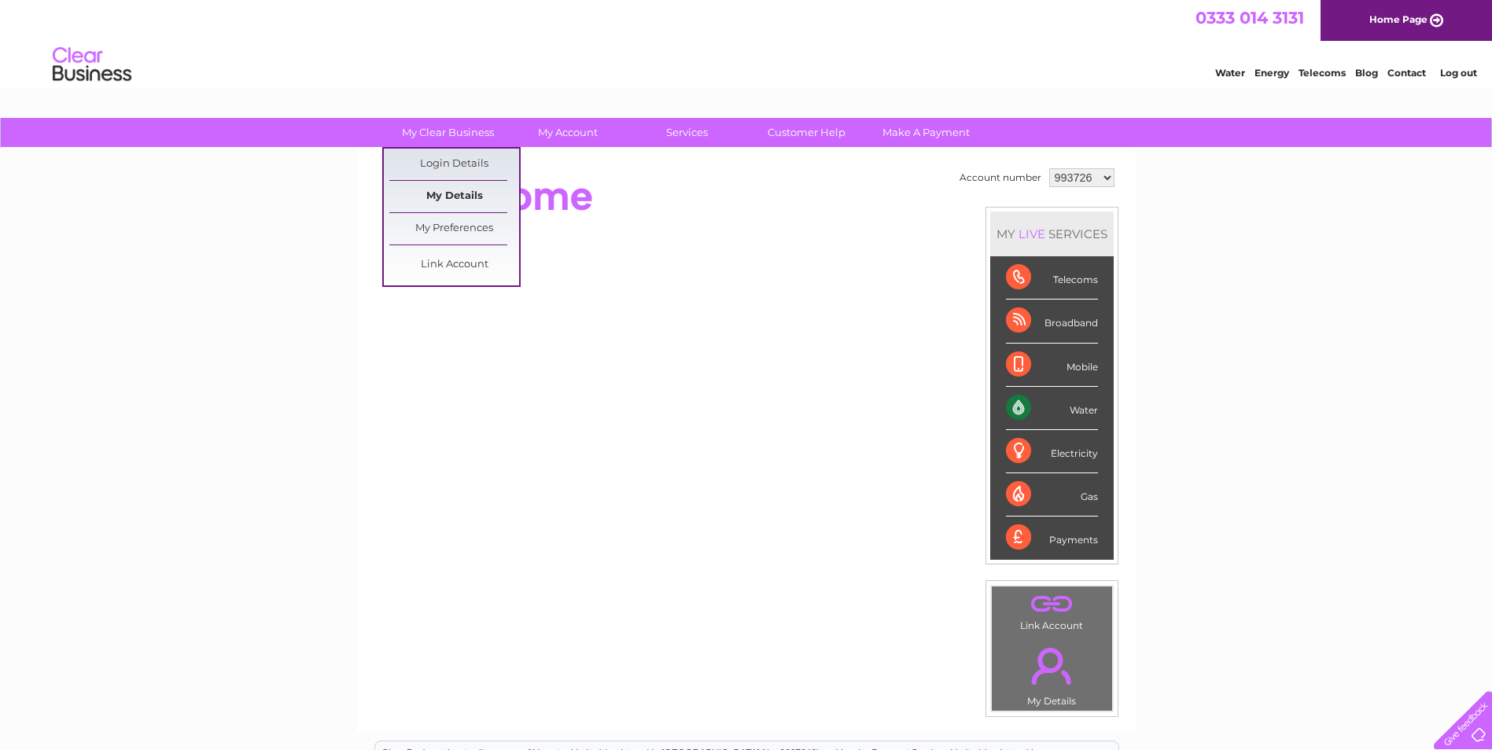
click at [448, 193] on link "My Details" at bounding box center [454, 196] width 130 height 31
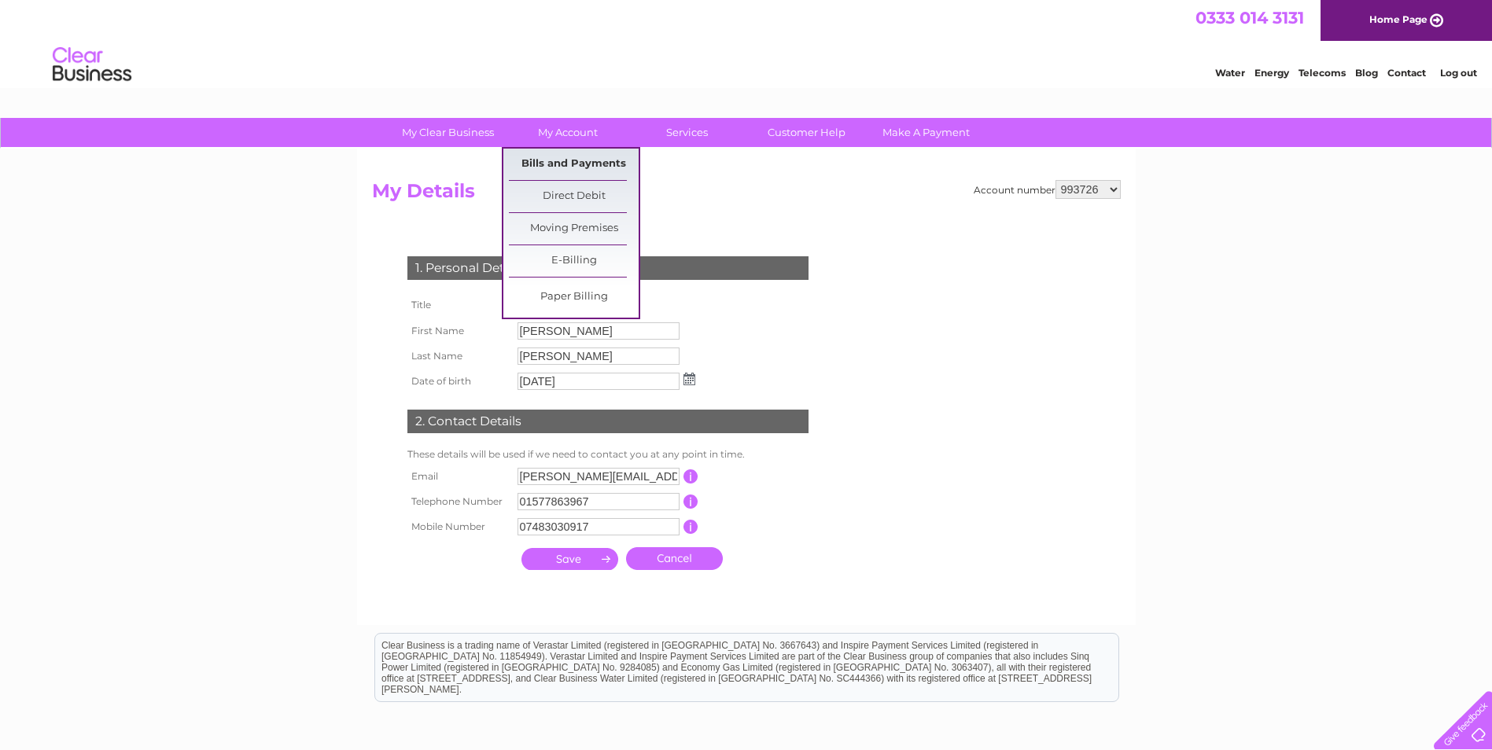
click at [557, 160] on link "Bills and Payments" at bounding box center [574, 164] width 130 height 31
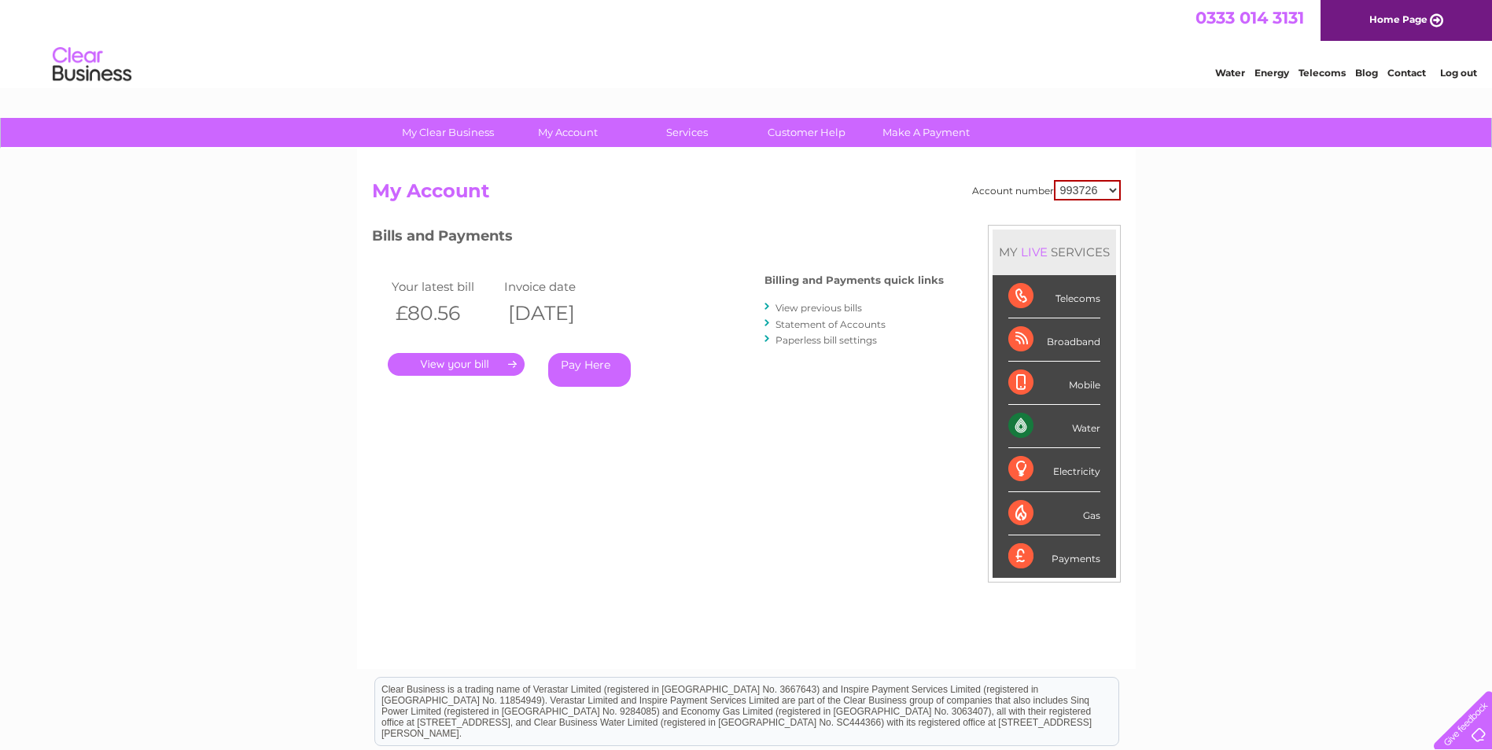
click at [436, 371] on link "." at bounding box center [456, 364] width 137 height 23
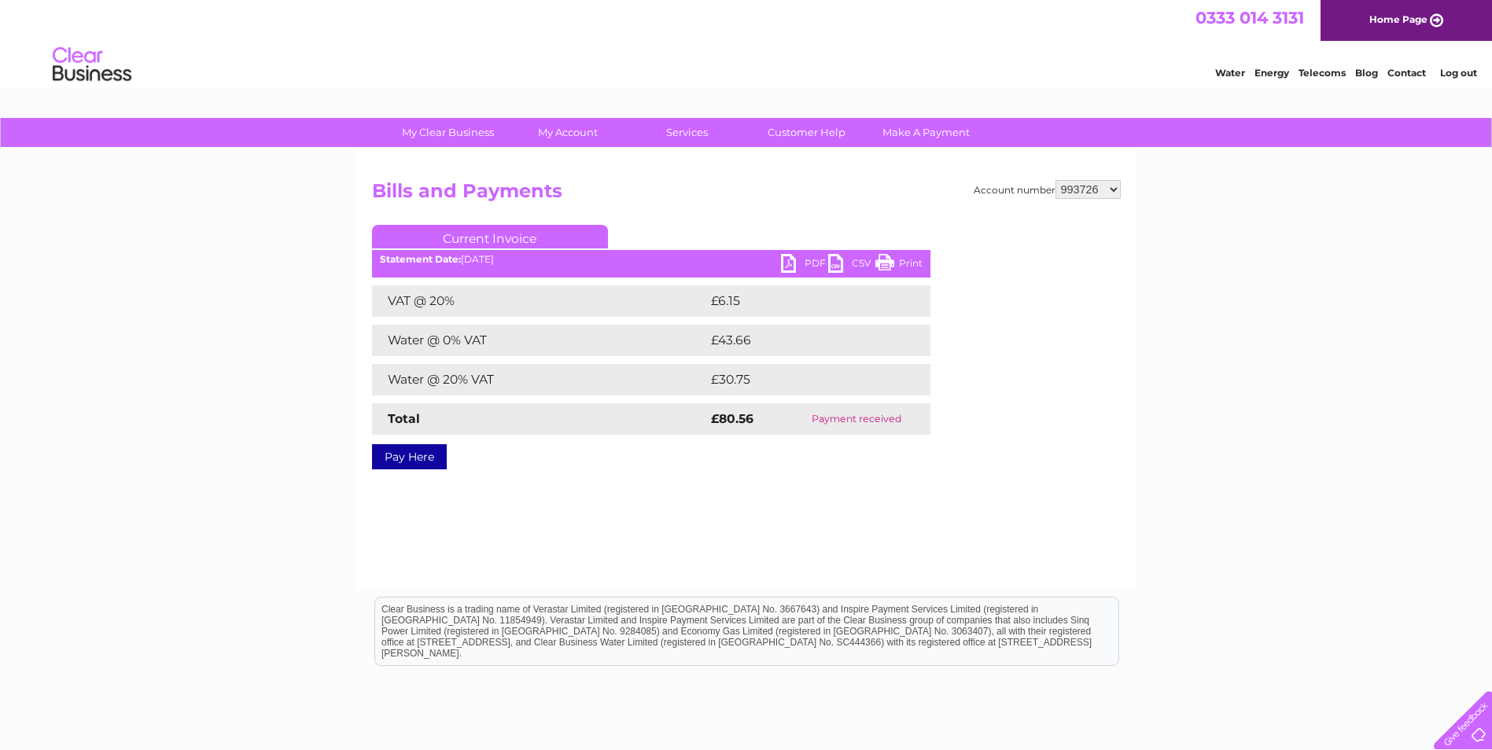
click at [812, 259] on link "PDF" at bounding box center [804, 265] width 47 height 23
